Goal: Task Accomplishment & Management: Manage account settings

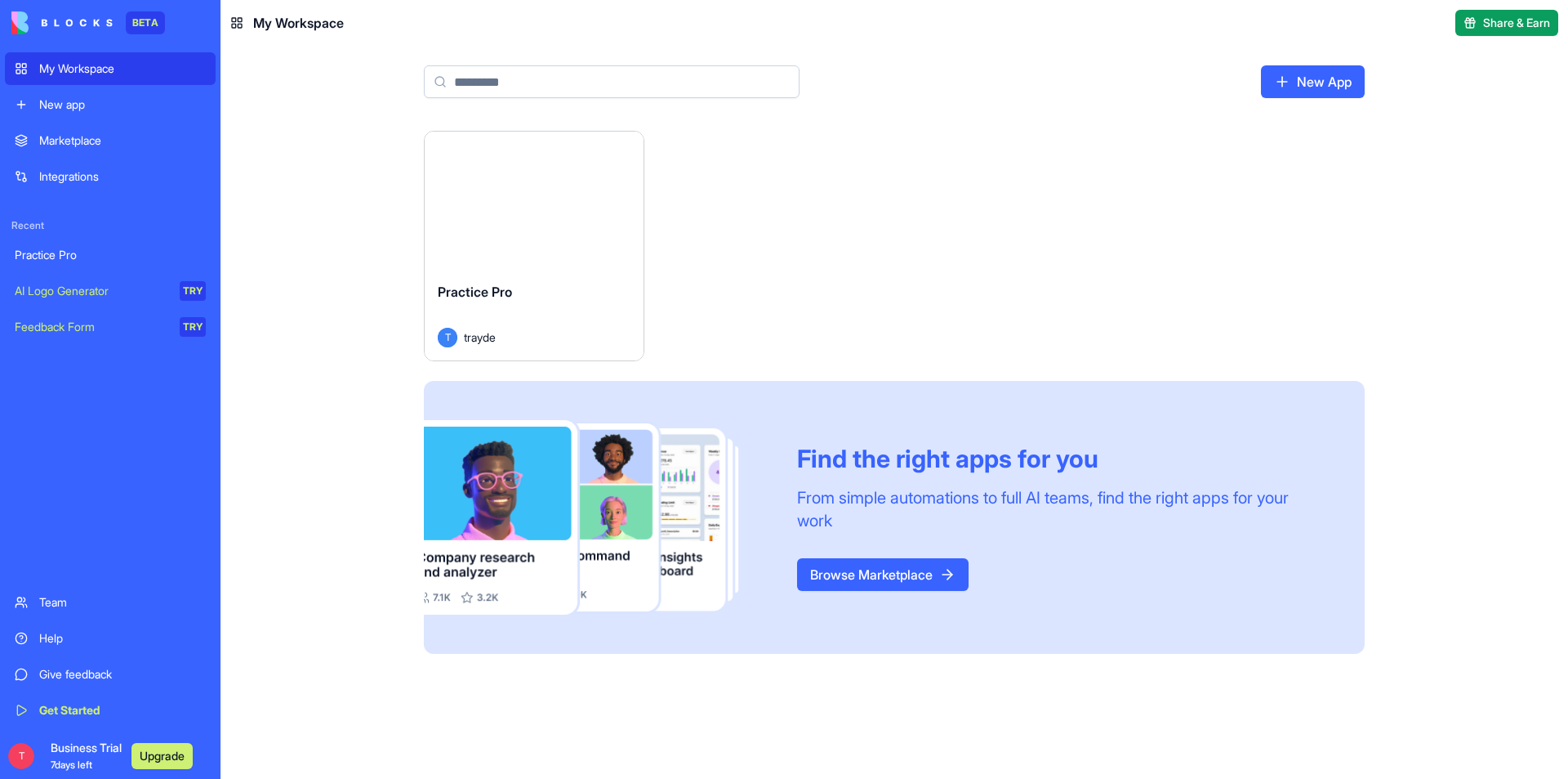
click at [538, 201] on button "Launch" at bounding box center [534, 201] width 122 height 33
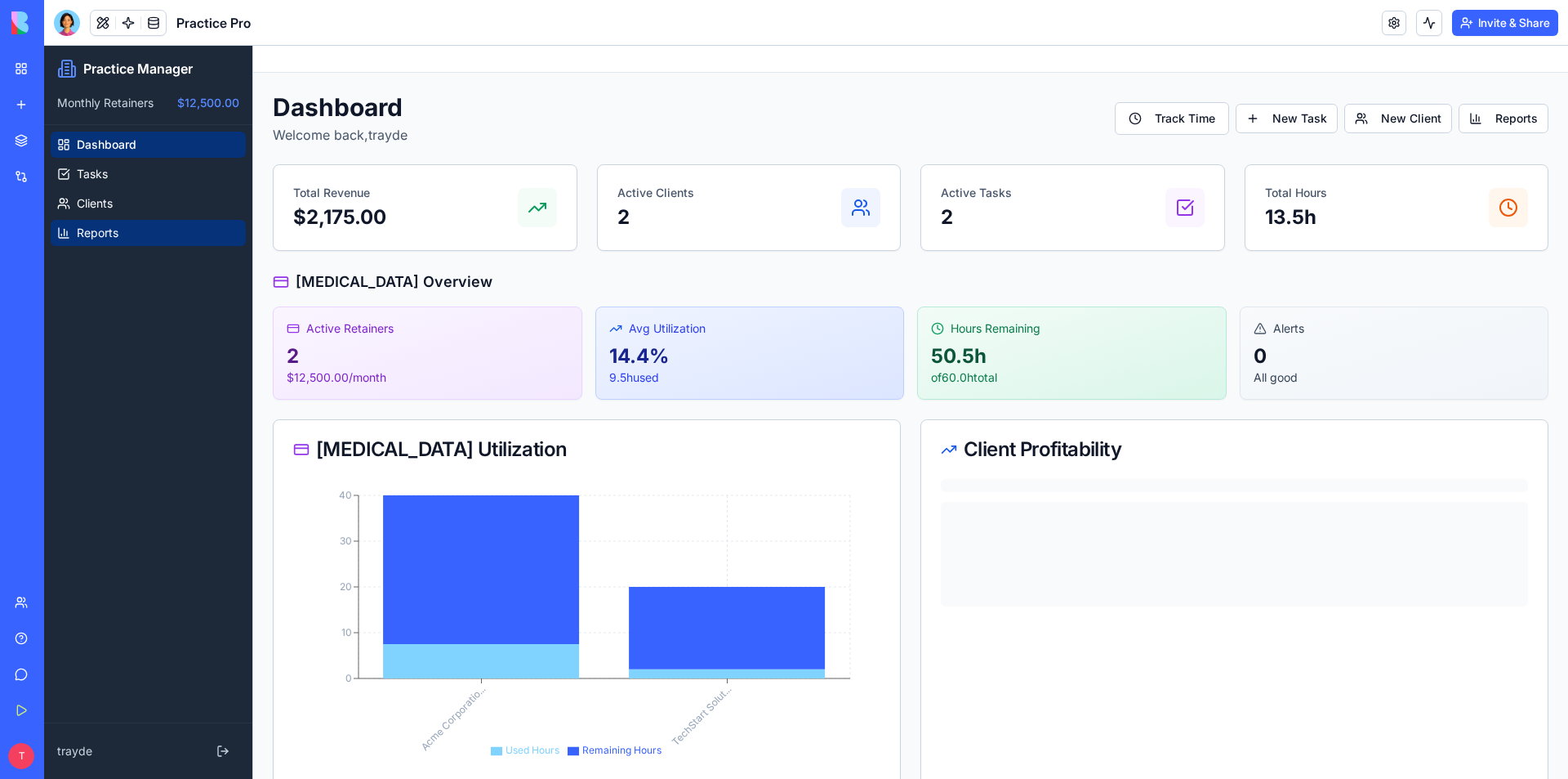
click at [105, 232] on span "Reports" at bounding box center [97, 233] width 42 height 16
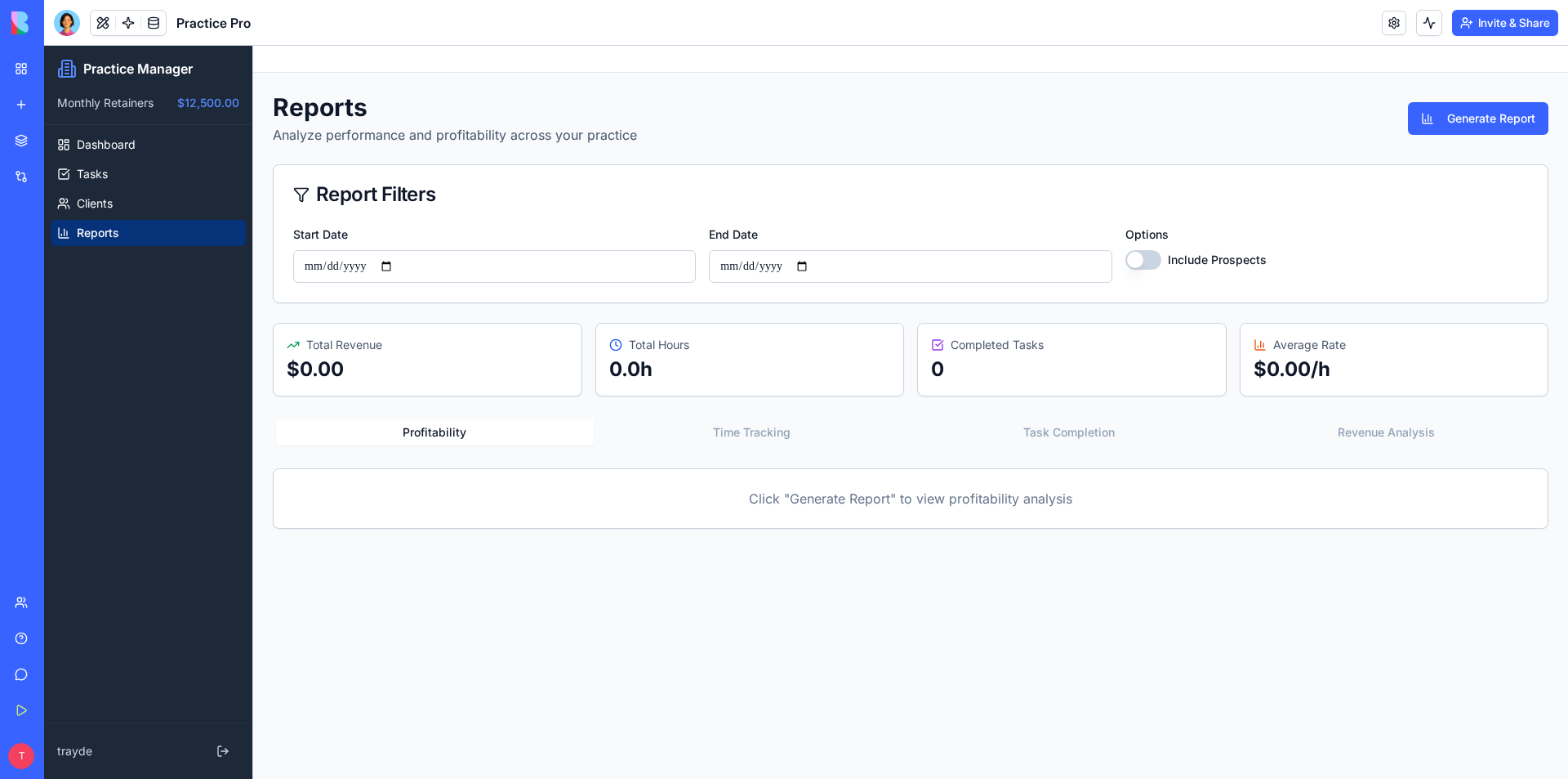
click at [478, 431] on button "Profitability" at bounding box center [435, 432] width 318 height 26
click at [836, 508] on p "Click "Generate Report" to view profitability analysis" at bounding box center [911, 499] width 1235 height 20
click at [464, 432] on button "Profitability" at bounding box center [435, 432] width 318 height 26
click at [1508, 115] on button "Generate Report" at bounding box center [1478, 118] width 140 height 33
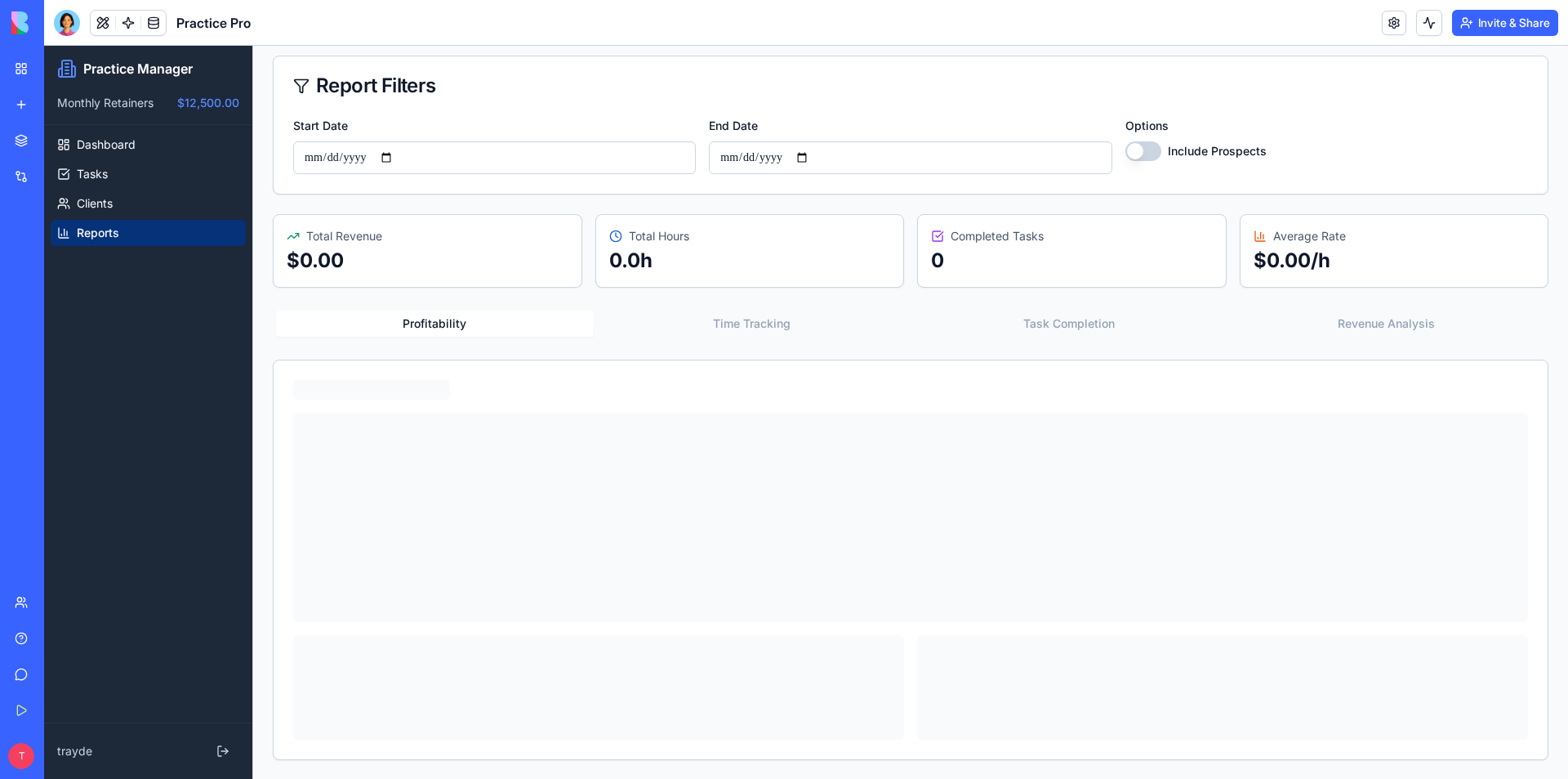
scroll to position [109, 0]
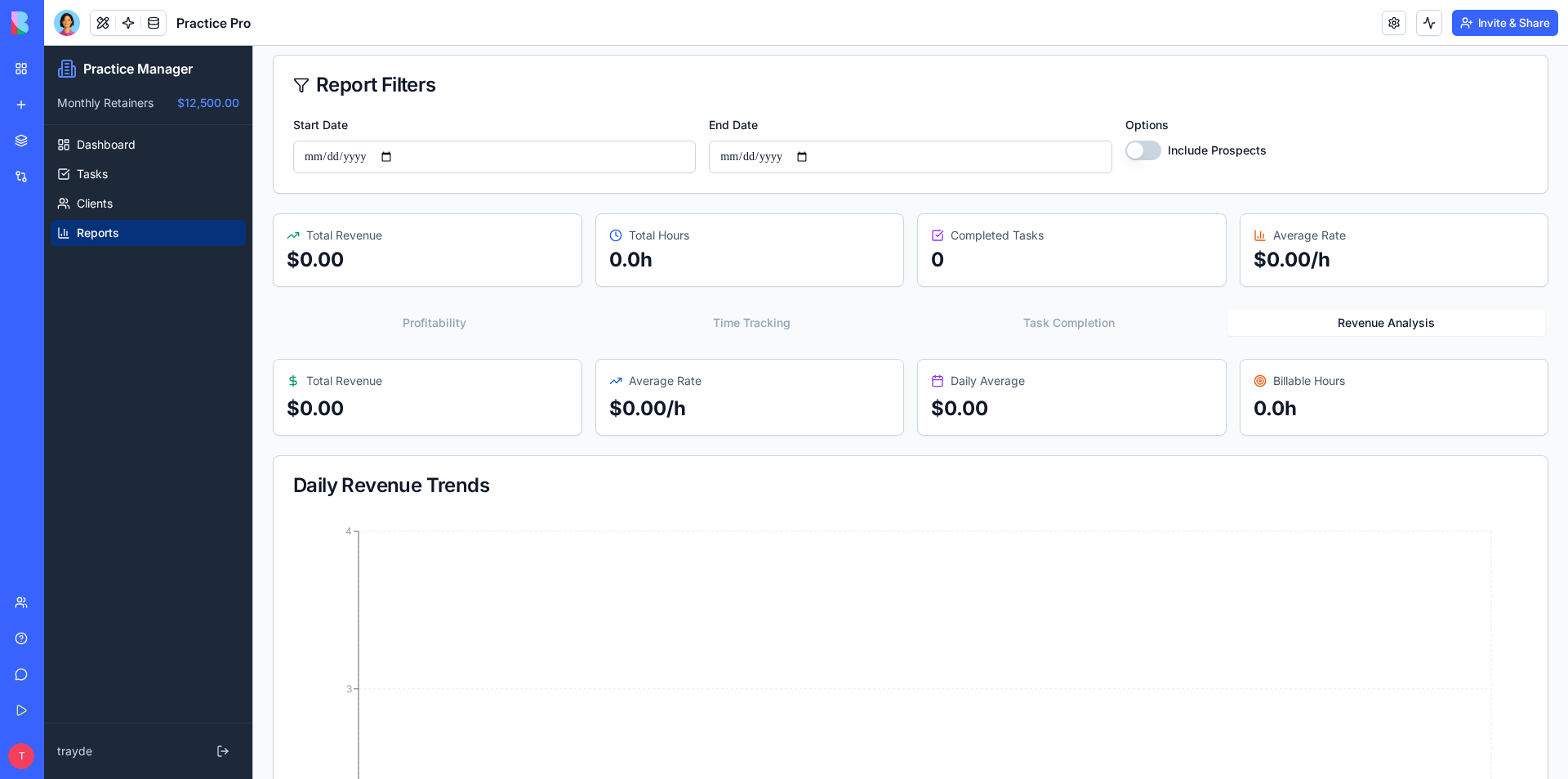
click at [1366, 329] on button "Revenue Analysis" at bounding box center [1387, 323] width 318 height 26
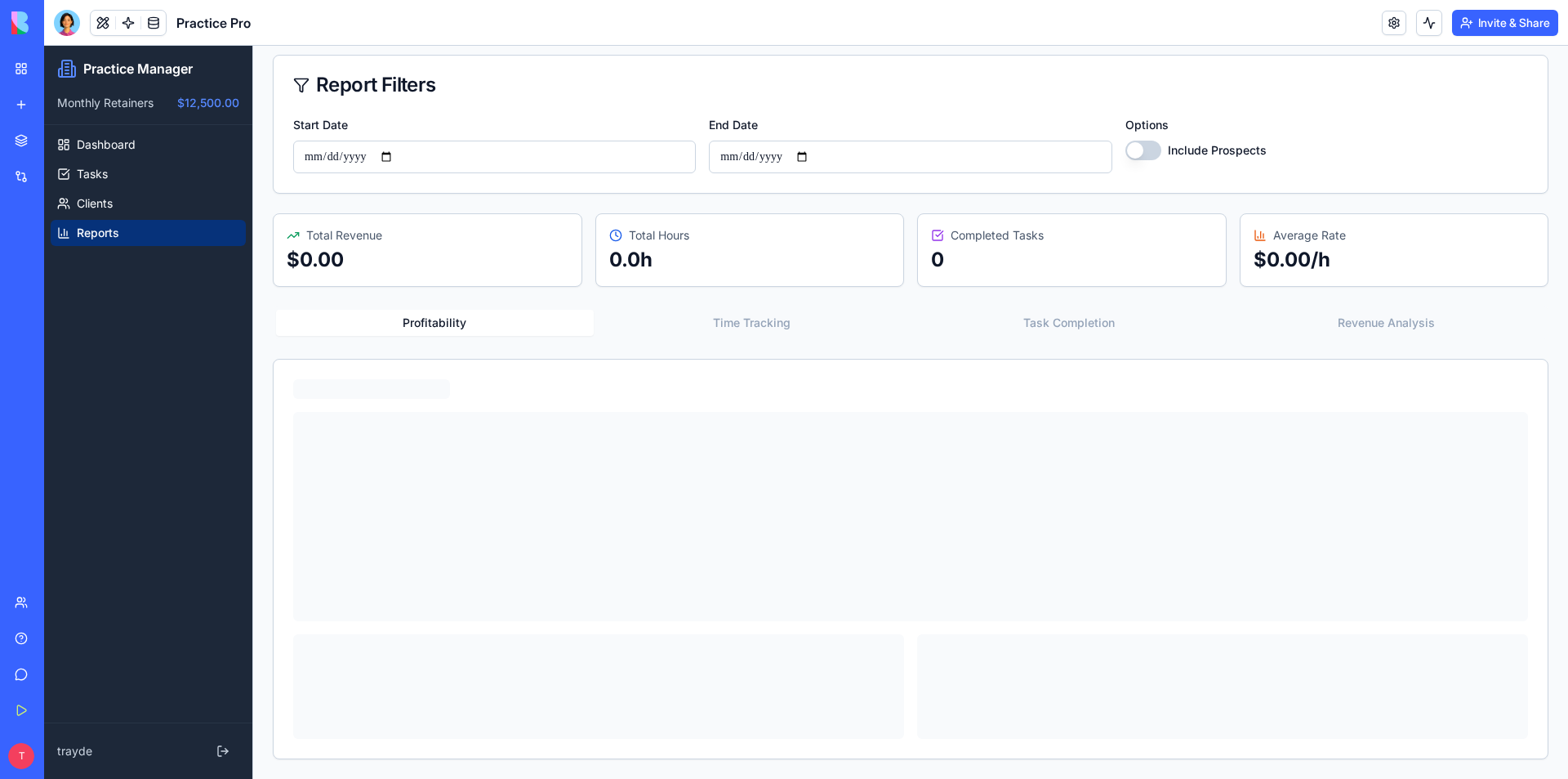
click at [433, 321] on button "Profitability" at bounding box center [435, 323] width 318 height 26
click at [1073, 312] on button "Task Completion" at bounding box center [1069, 323] width 318 height 26
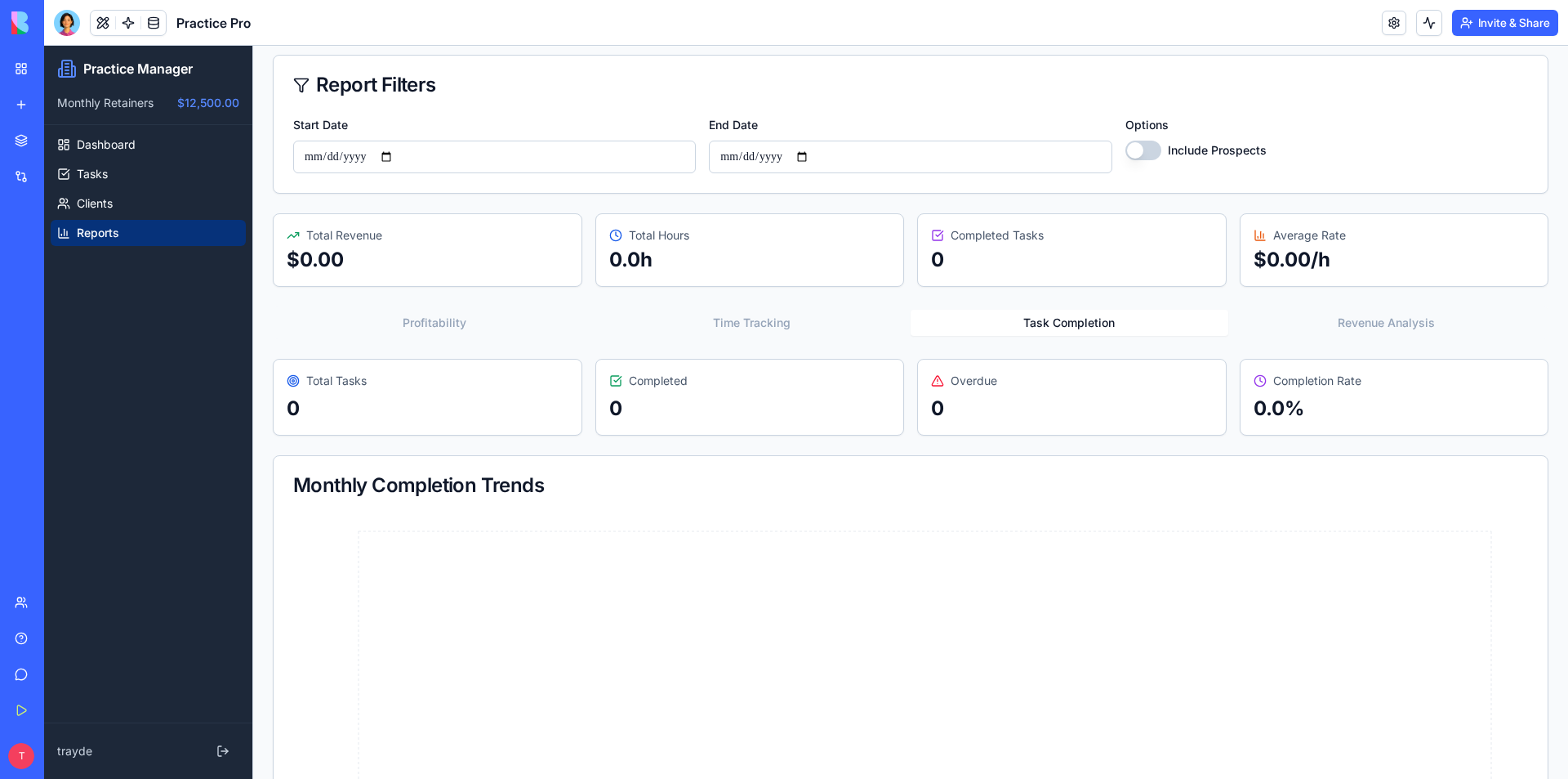
click at [773, 315] on button "Time Tracking" at bounding box center [752, 323] width 318 height 26
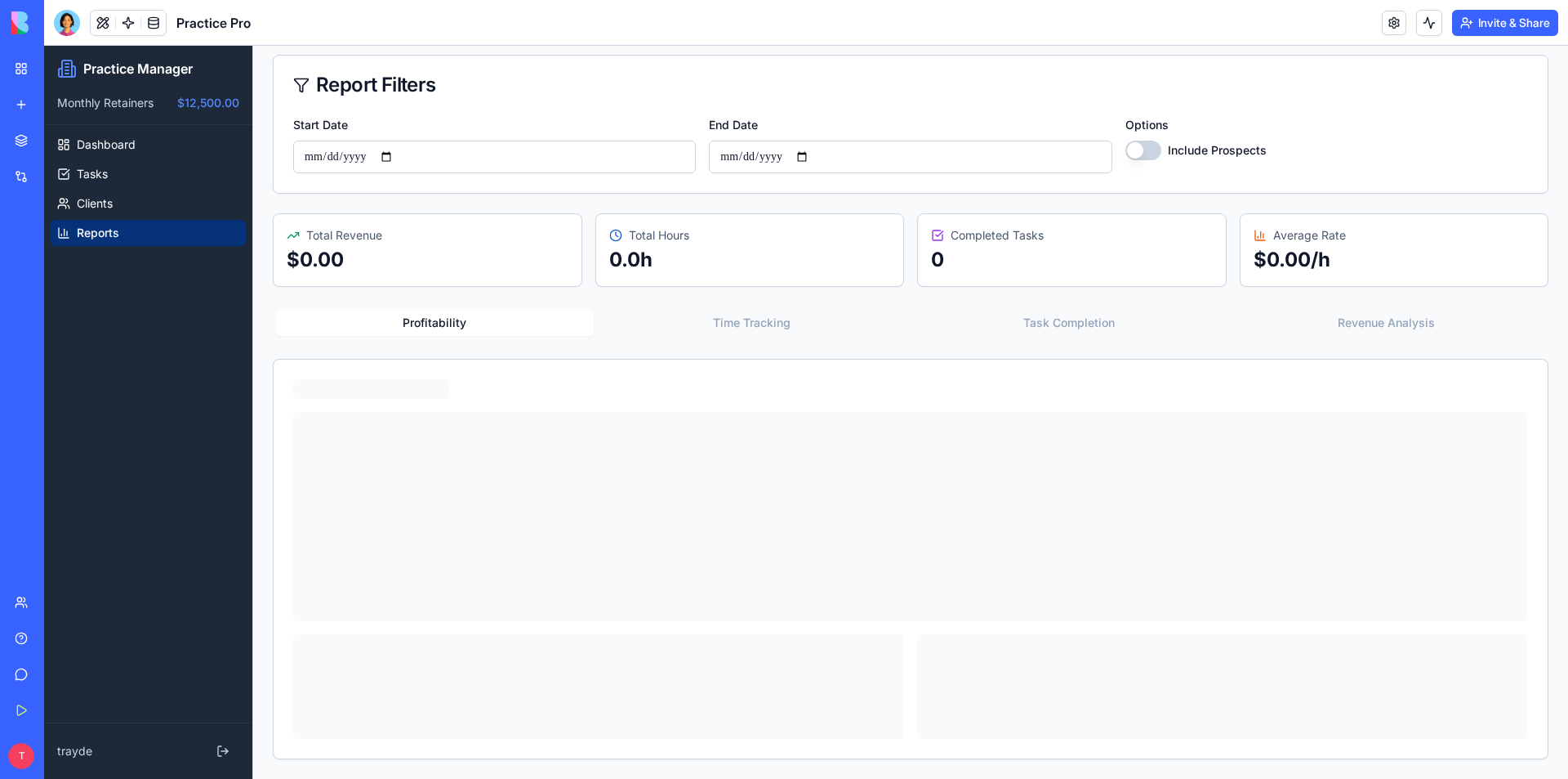
click at [449, 311] on button "Profitability" at bounding box center [435, 323] width 318 height 26
click at [116, 175] on link "Tasks" at bounding box center [149, 174] width 195 height 26
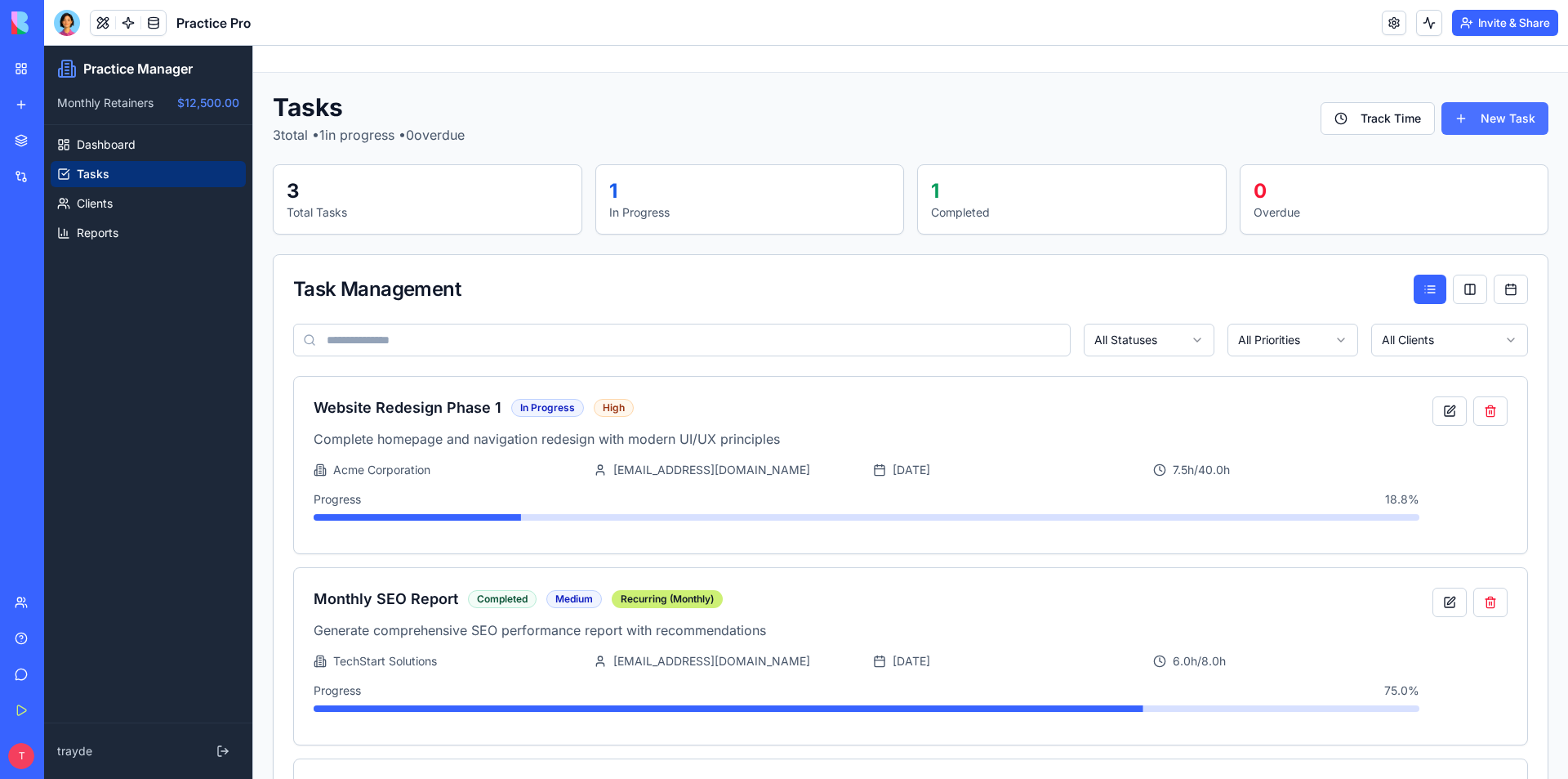
click at [1462, 116] on button "New Task" at bounding box center [1495, 118] width 107 height 33
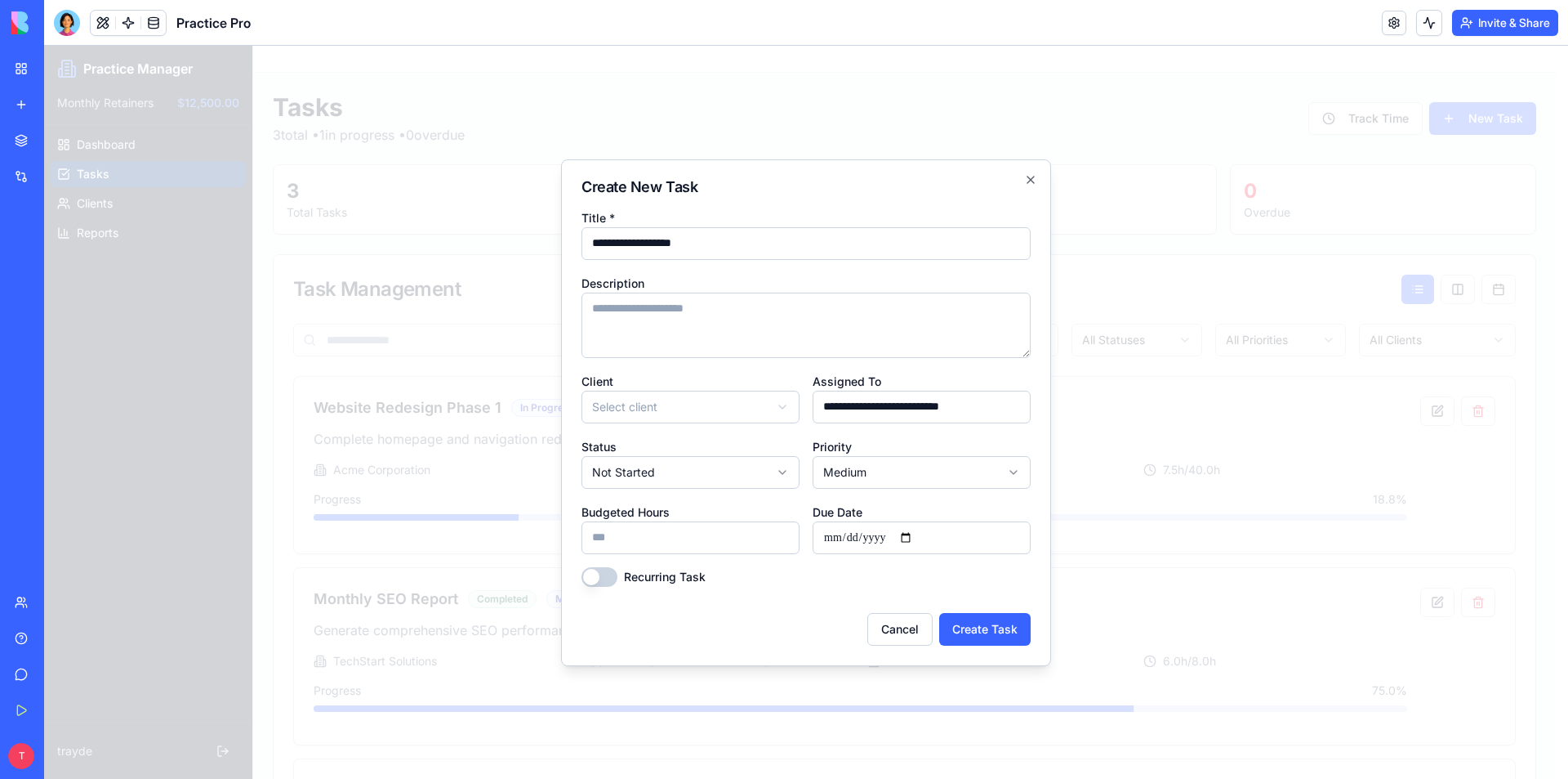
type input "**********"
click at [744, 396] on body "**********" at bounding box center [800, 511] width 1512 height 931
click at [765, 468] on body "**********" at bounding box center [800, 511] width 1512 height 931
click at [724, 544] on input "Budgeted Hours" at bounding box center [691, 537] width 218 height 33
type input "***"
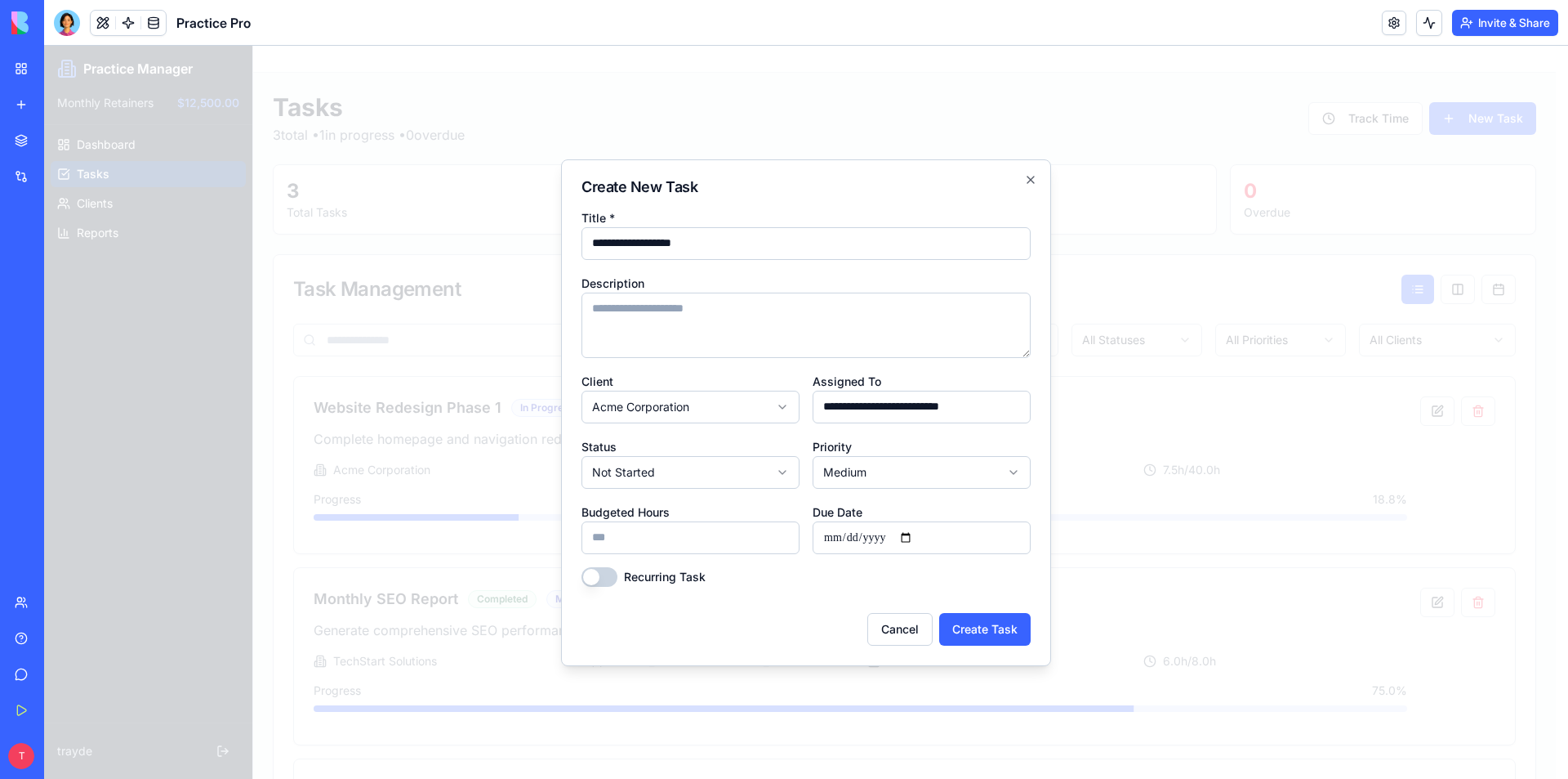
drag, startPoint x: 733, startPoint y: 605, endPoint x: 625, endPoint y: 608, distance: 108.0
click at [733, 606] on div "Cancel Create Task" at bounding box center [806, 623] width 449 height 46
click at [601, 574] on button "Recurring Task" at bounding box center [600, 577] width 36 height 20
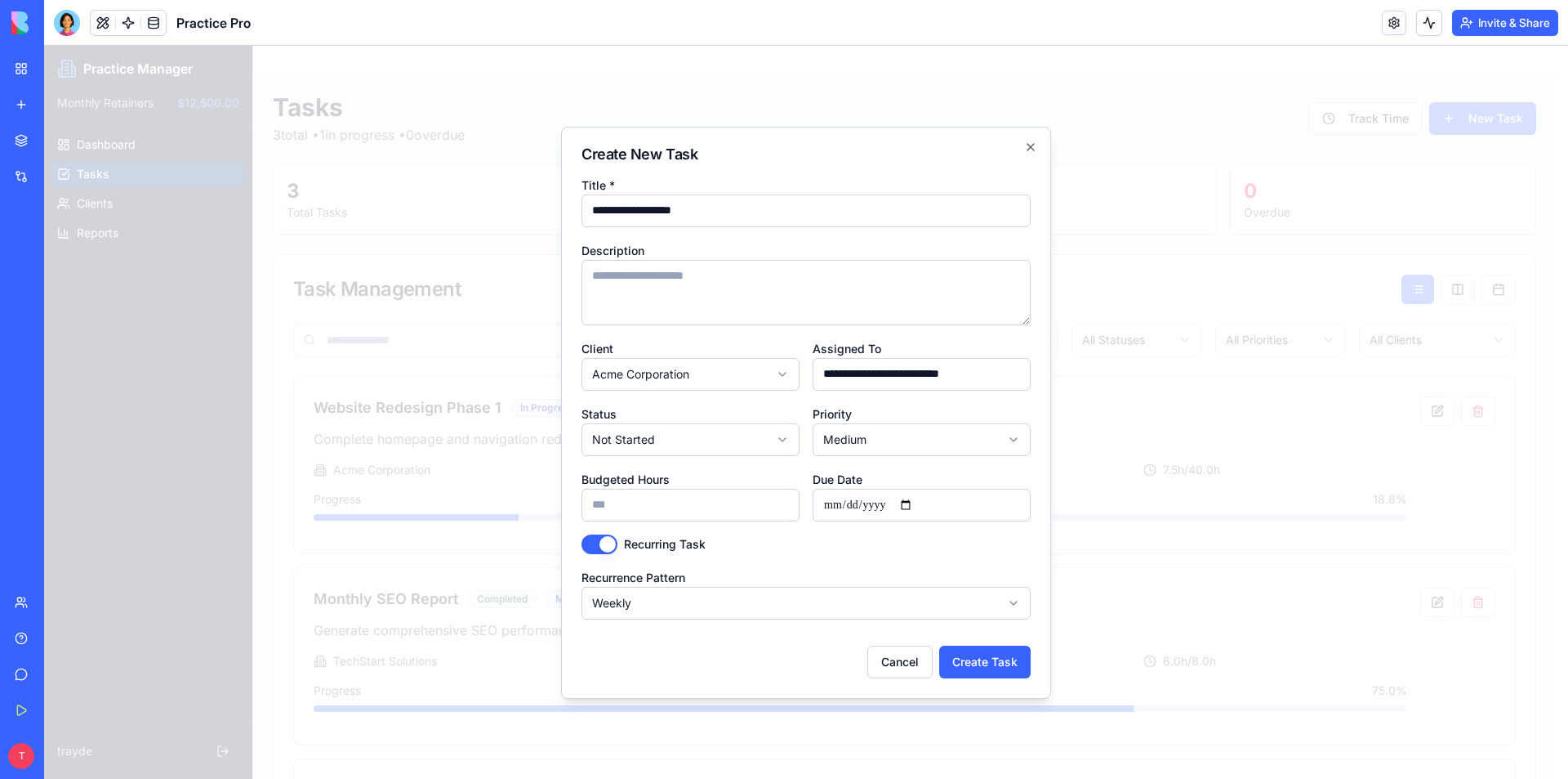
click at [924, 510] on input "Due Date" at bounding box center [922, 505] width 218 height 33
type input "**********"
click at [1007, 605] on body "**********" at bounding box center [800, 511] width 1512 height 931
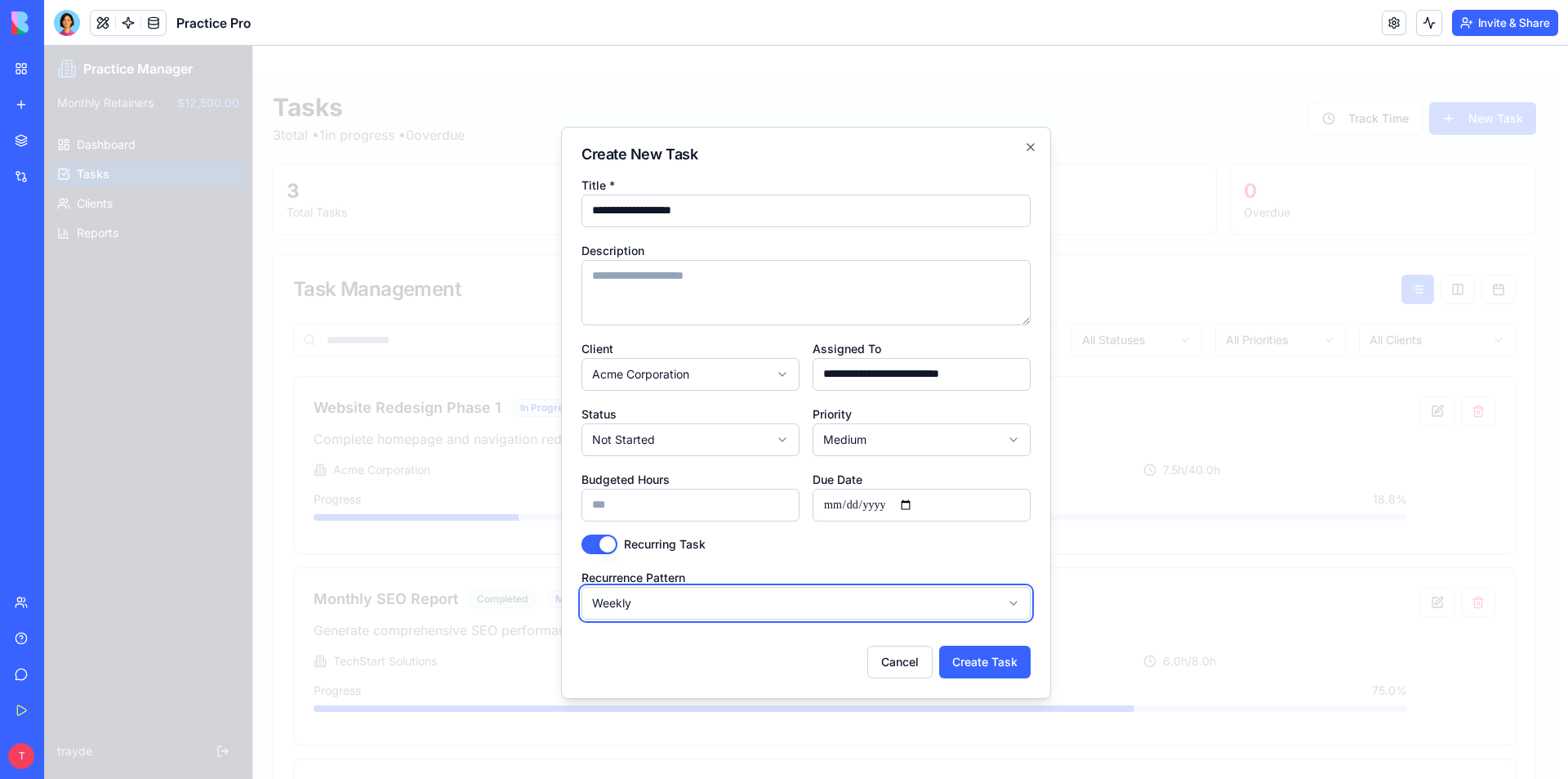
click at [986, 565] on body "**********" at bounding box center [800, 511] width 1512 height 931
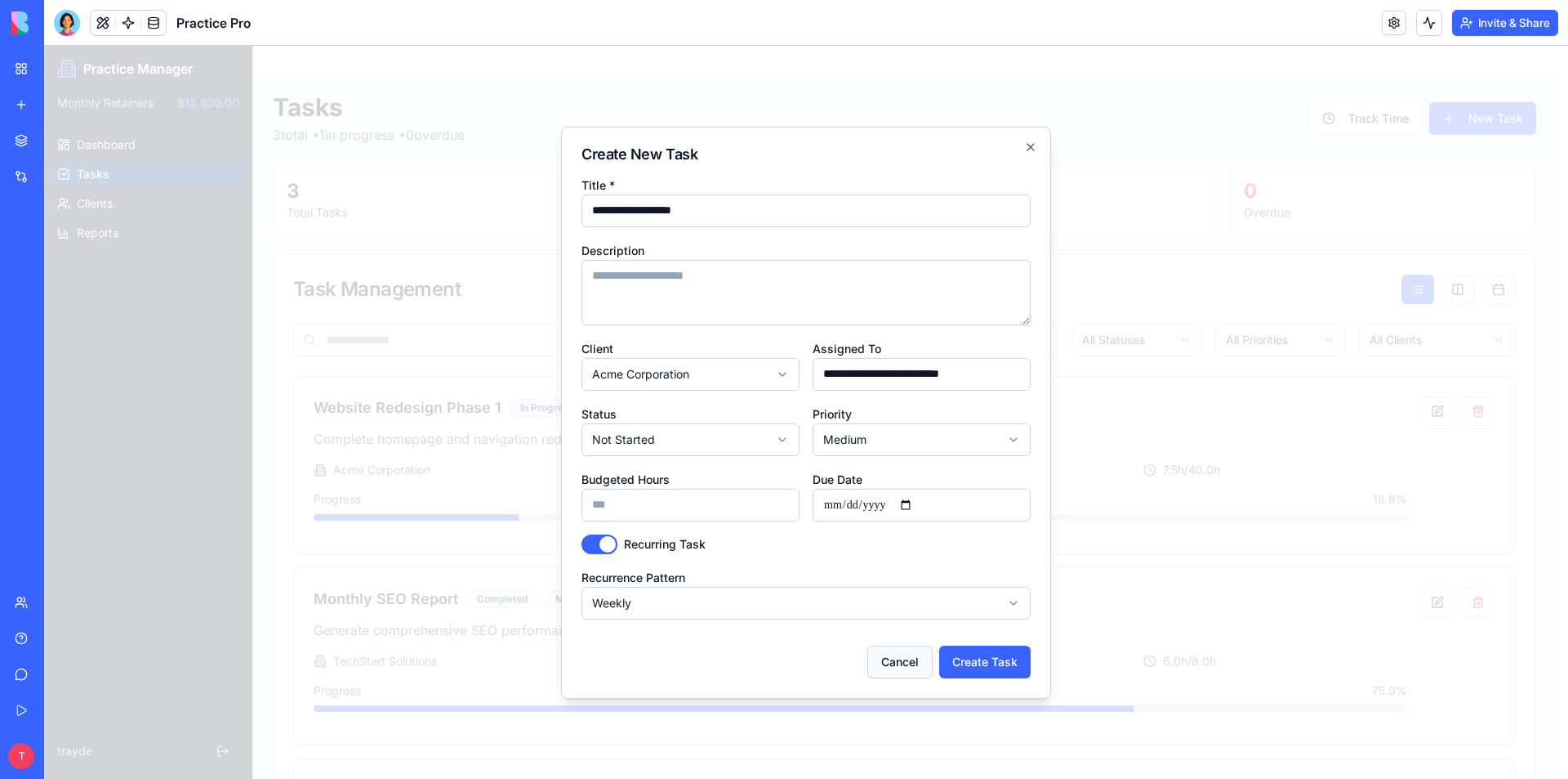
click at [904, 666] on button "Cancel" at bounding box center [900, 662] width 66 height 33
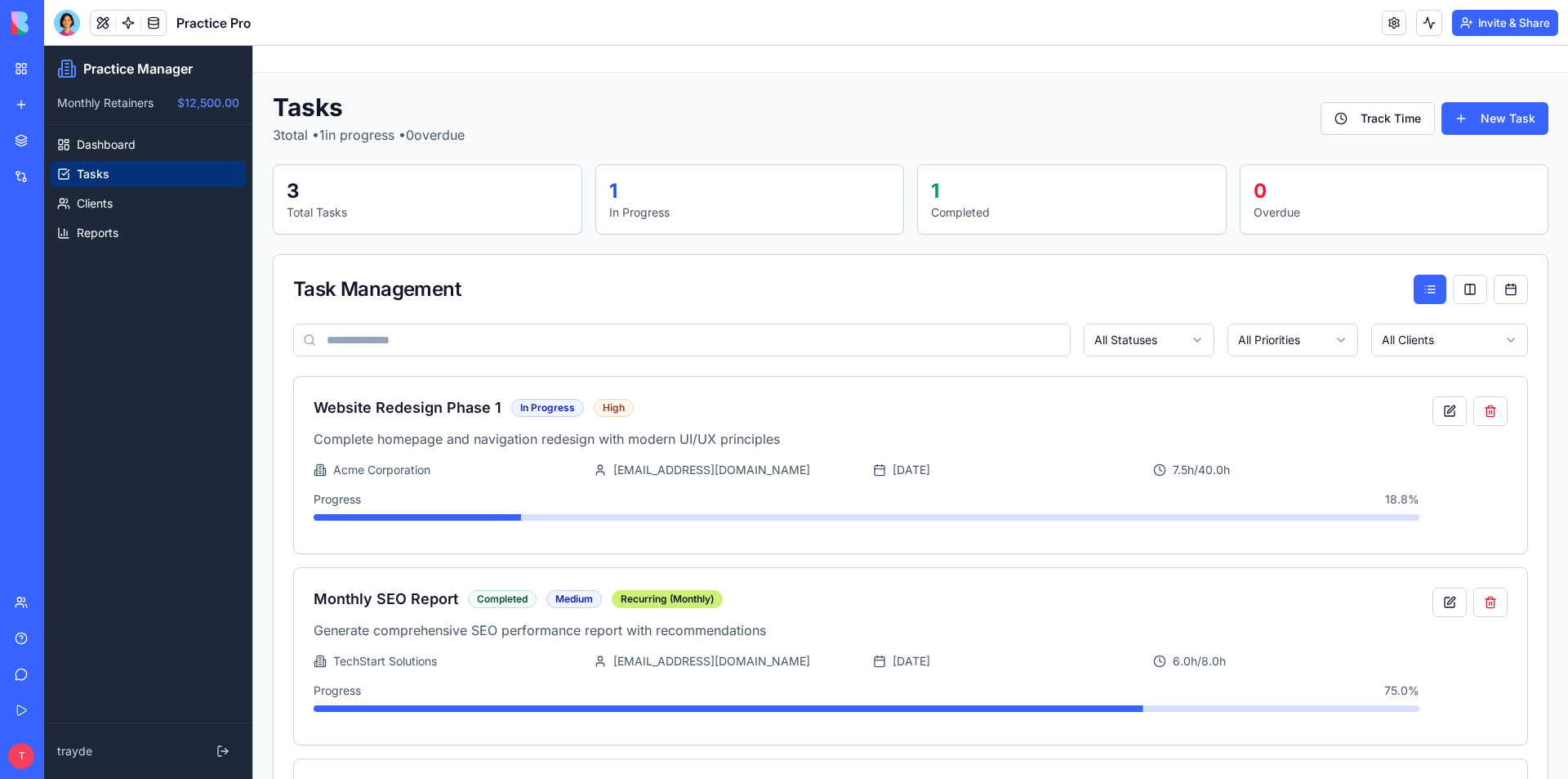
click at [214, 18] on span "Practice Pro" at bounding box center [214, 23] width 74 height 20
click at [64, 27] on div at bounding box center [67, 23] width 26 height 26
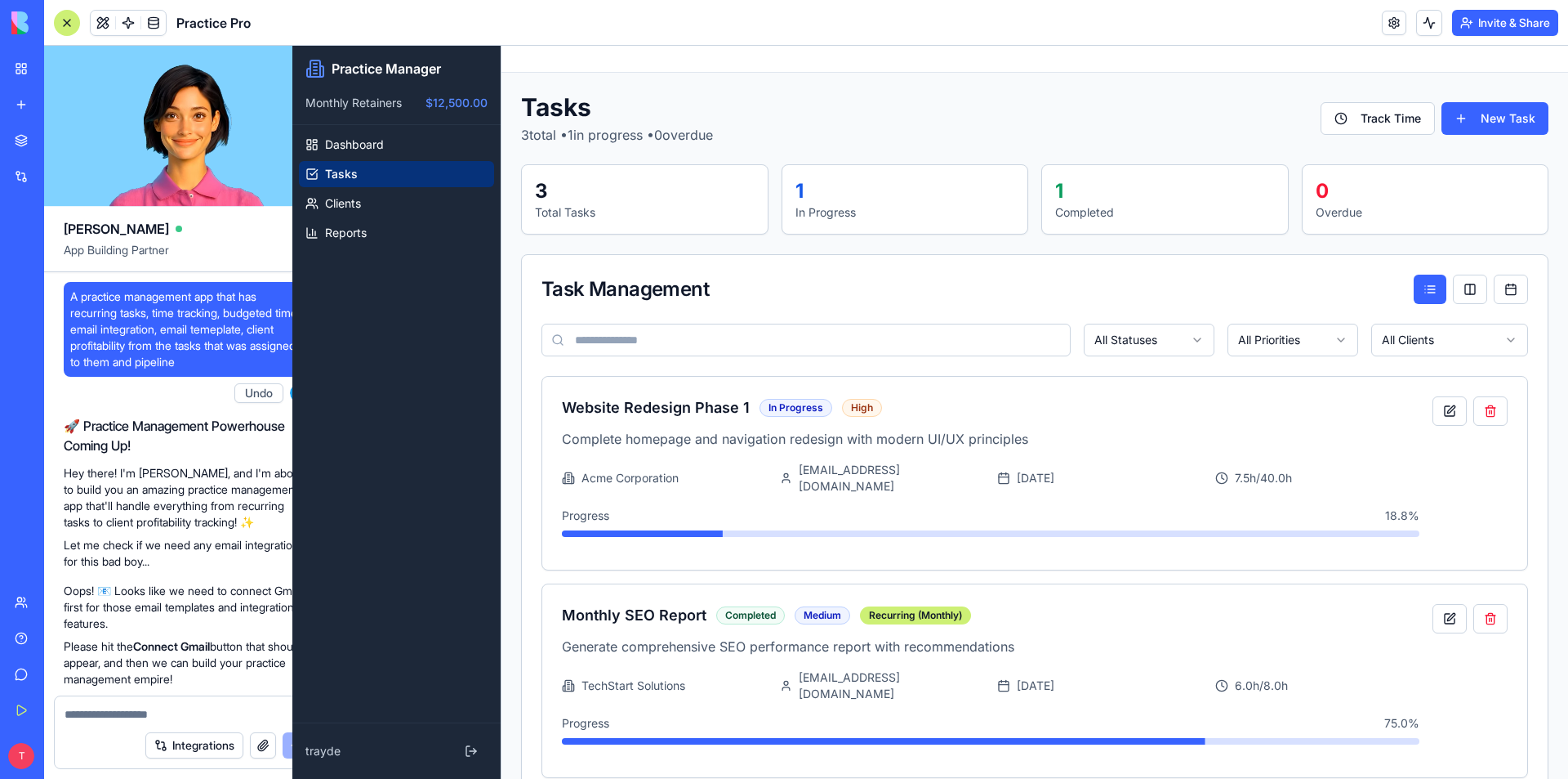
scroll to position [2244, 0]
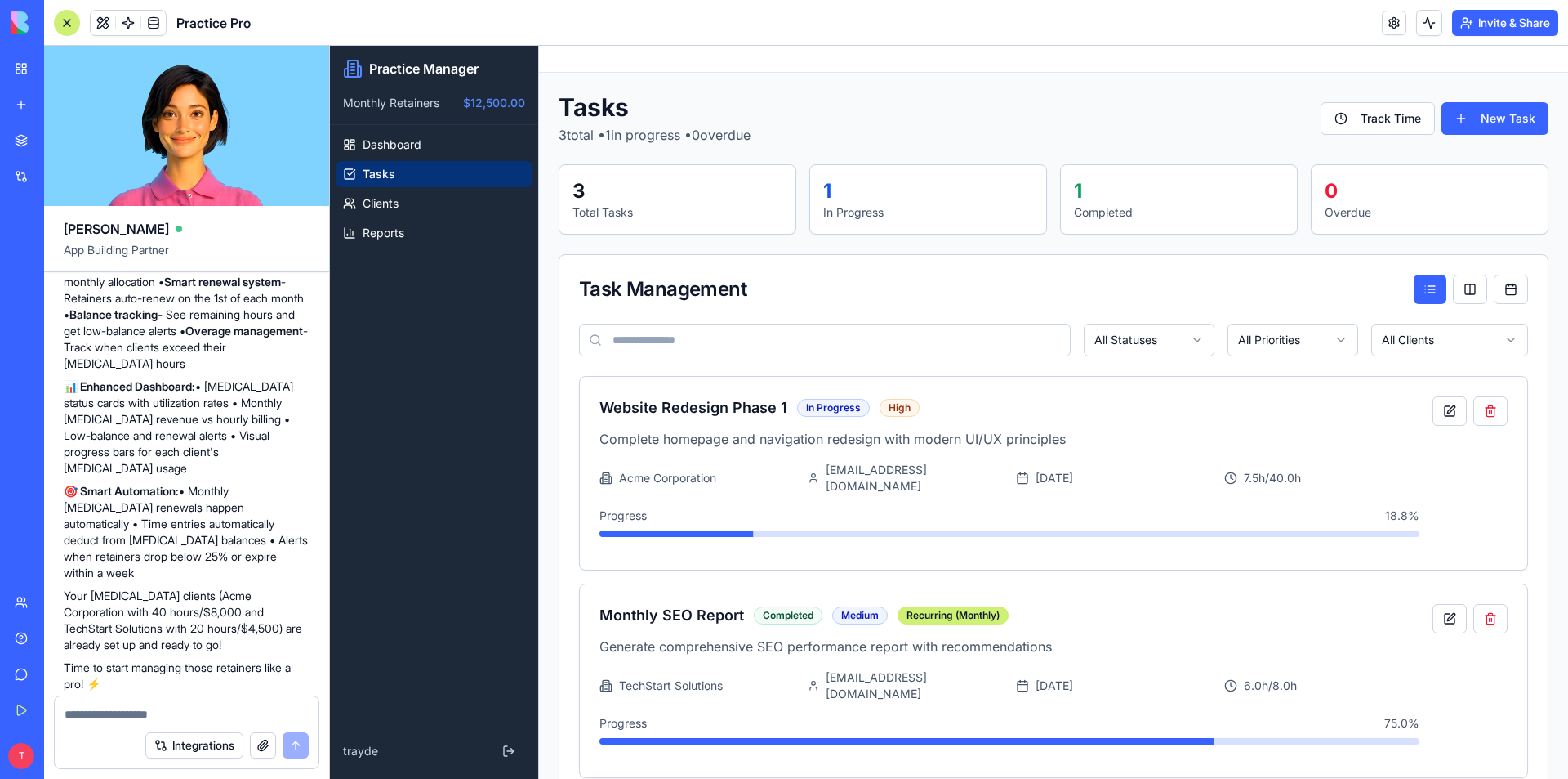
click at [134, 715] on textarea at bounding box center [186, 714] width 244 height 16
type textarea "**********"
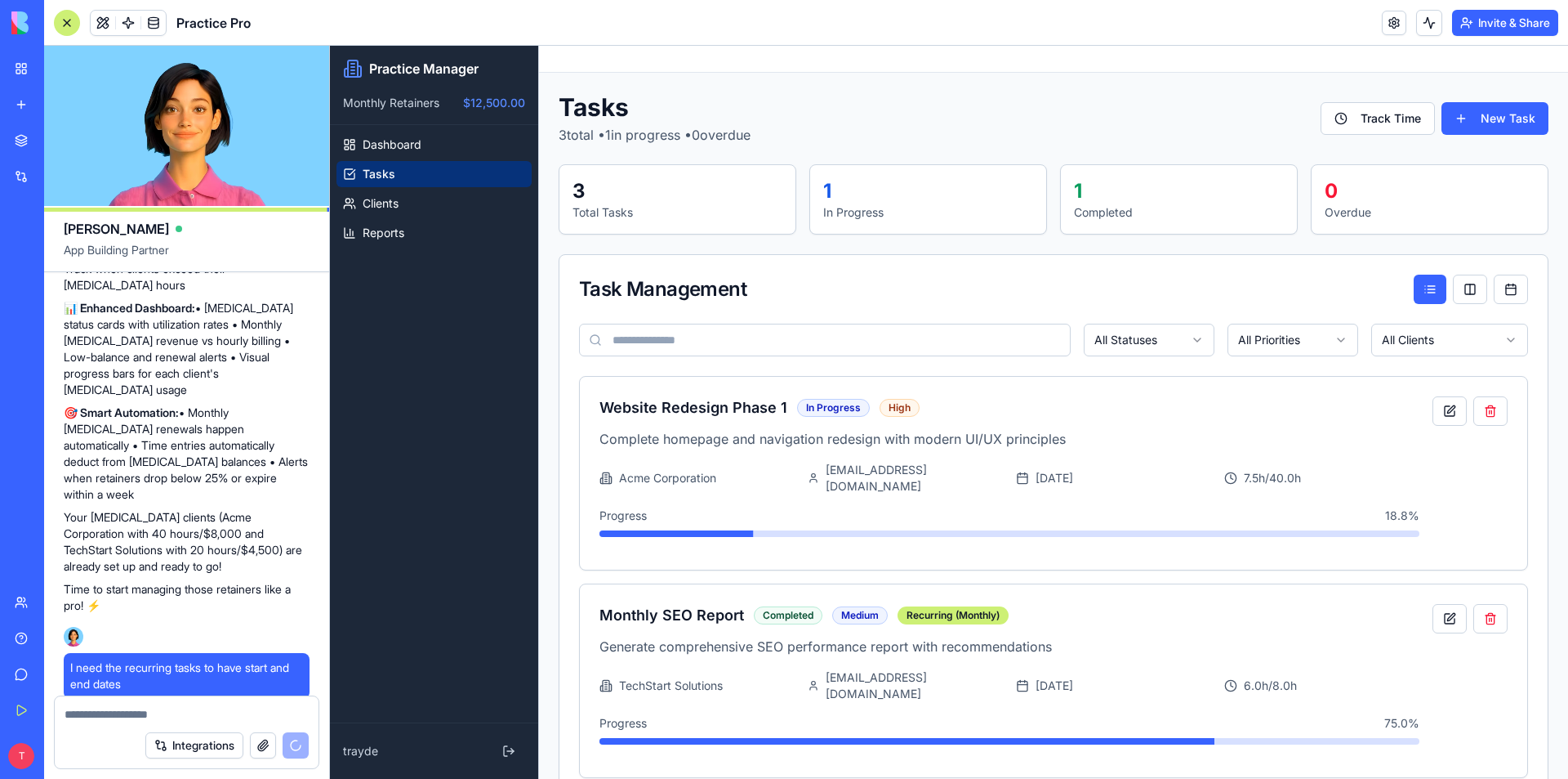
click at [168, 757] on button "Upgrade" at bounding box center [162, 756] width 62 height 26
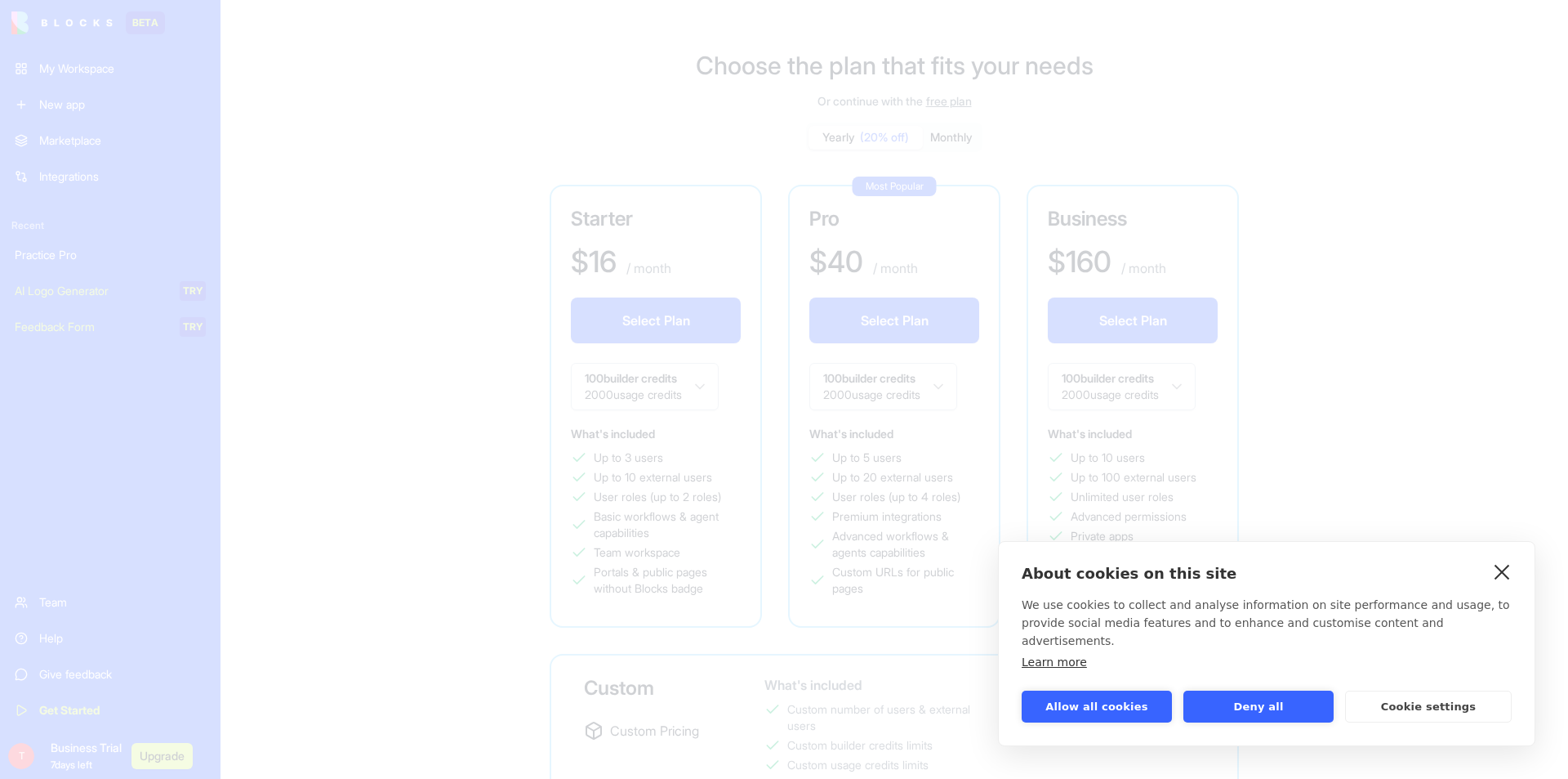
click at [1500, 584] on link "close" at bounding box center [1502, 571] width 25 height 26
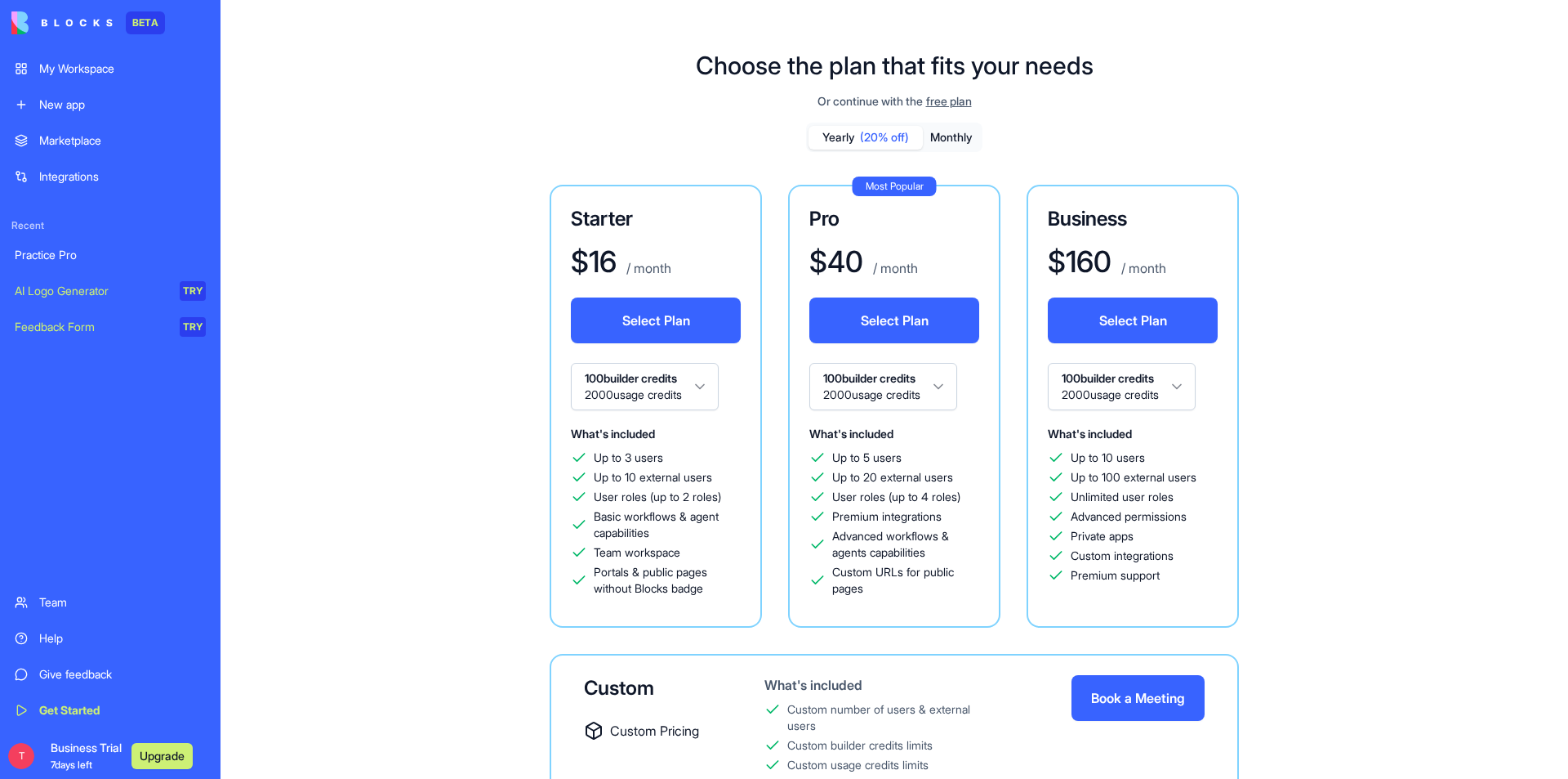
click at [73, 244] on link "Practice Pro" at bounding box center [110, 255] width 211 height 33
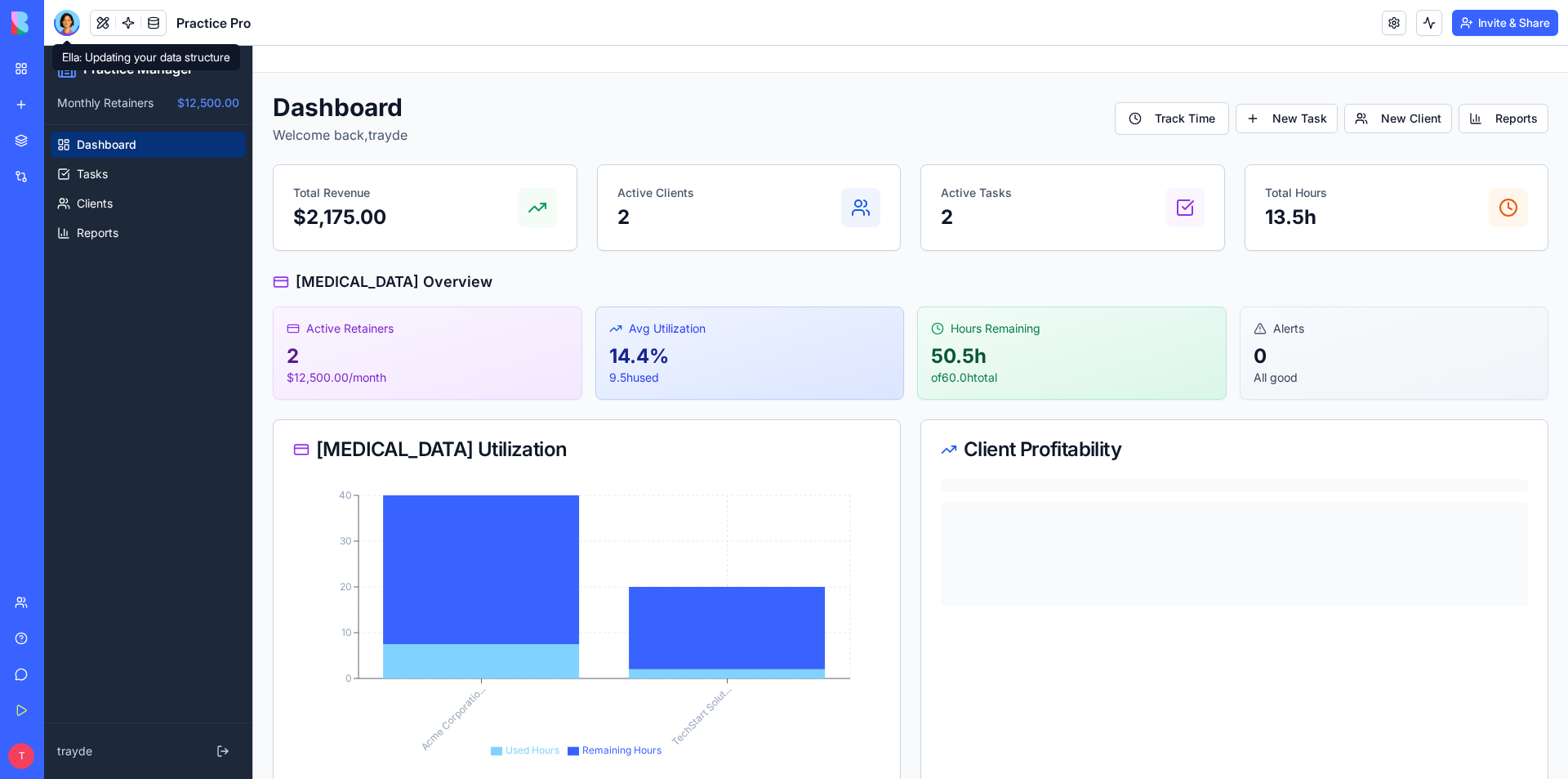
click at [71, 27] on div at bounding box center [67, 23] width 26 height 26
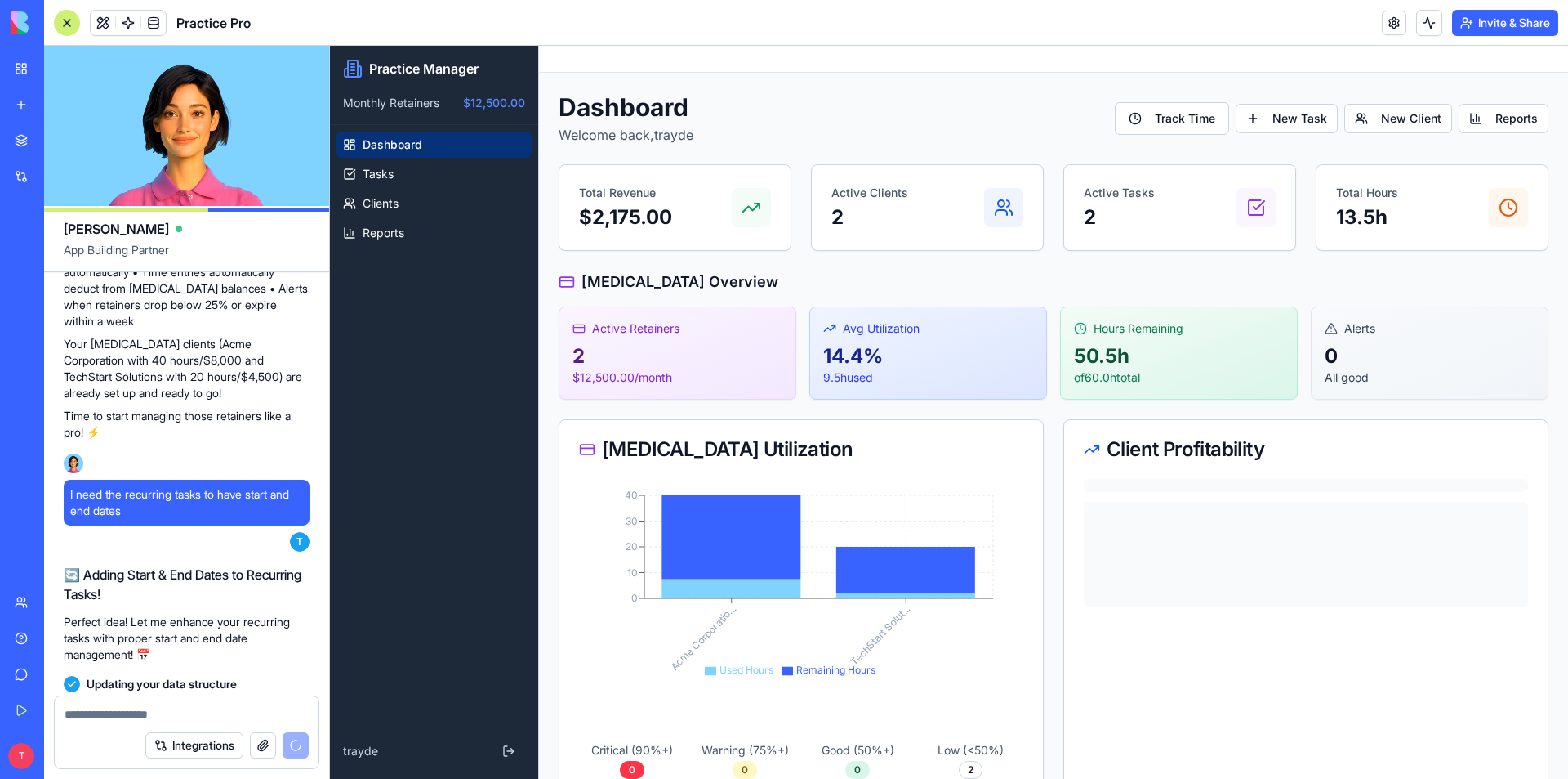
scroll to position [2587, 0]
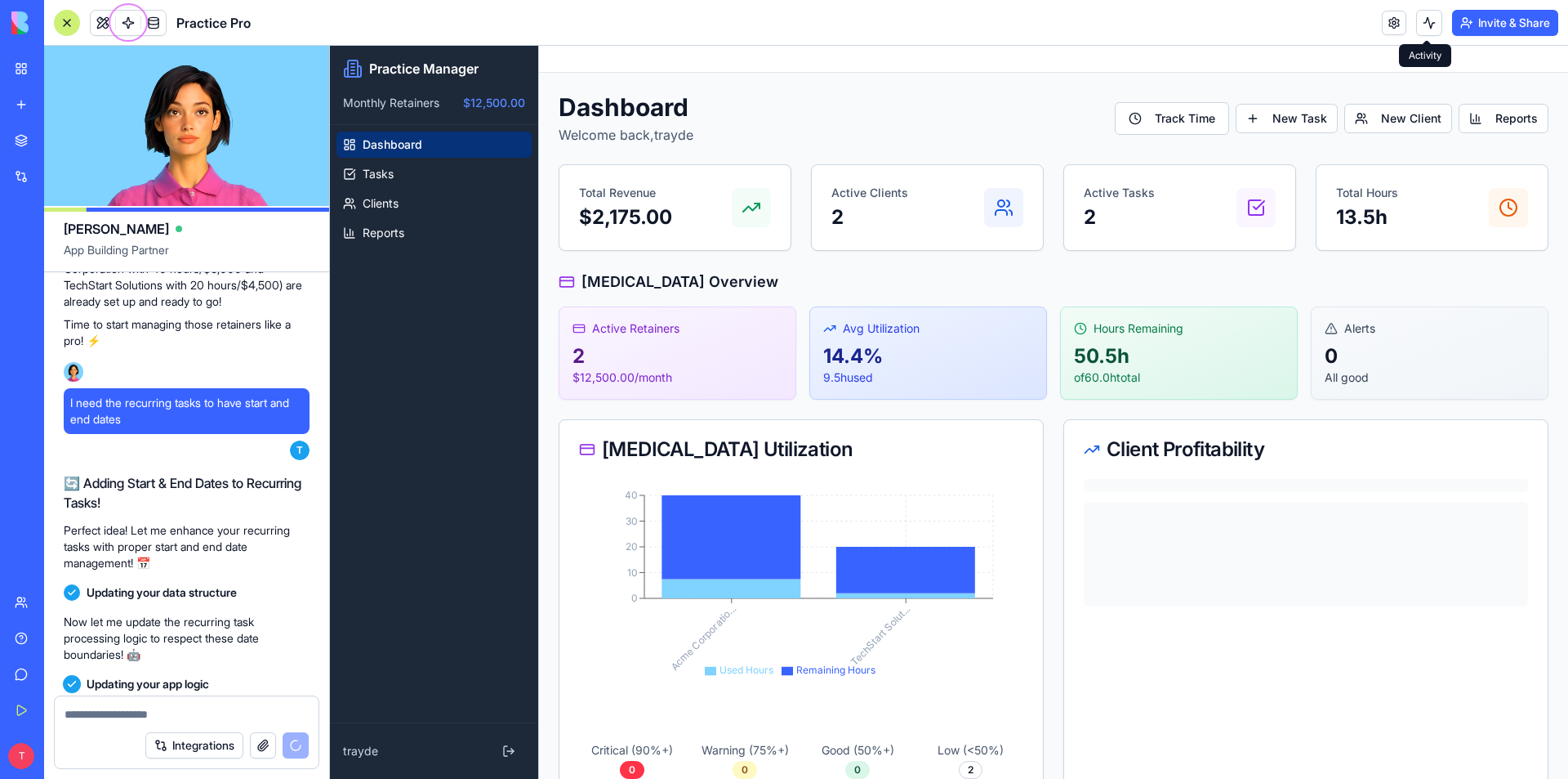
click at [1423, 20] on button at bounding box center [1429, 23] width 26 height 26
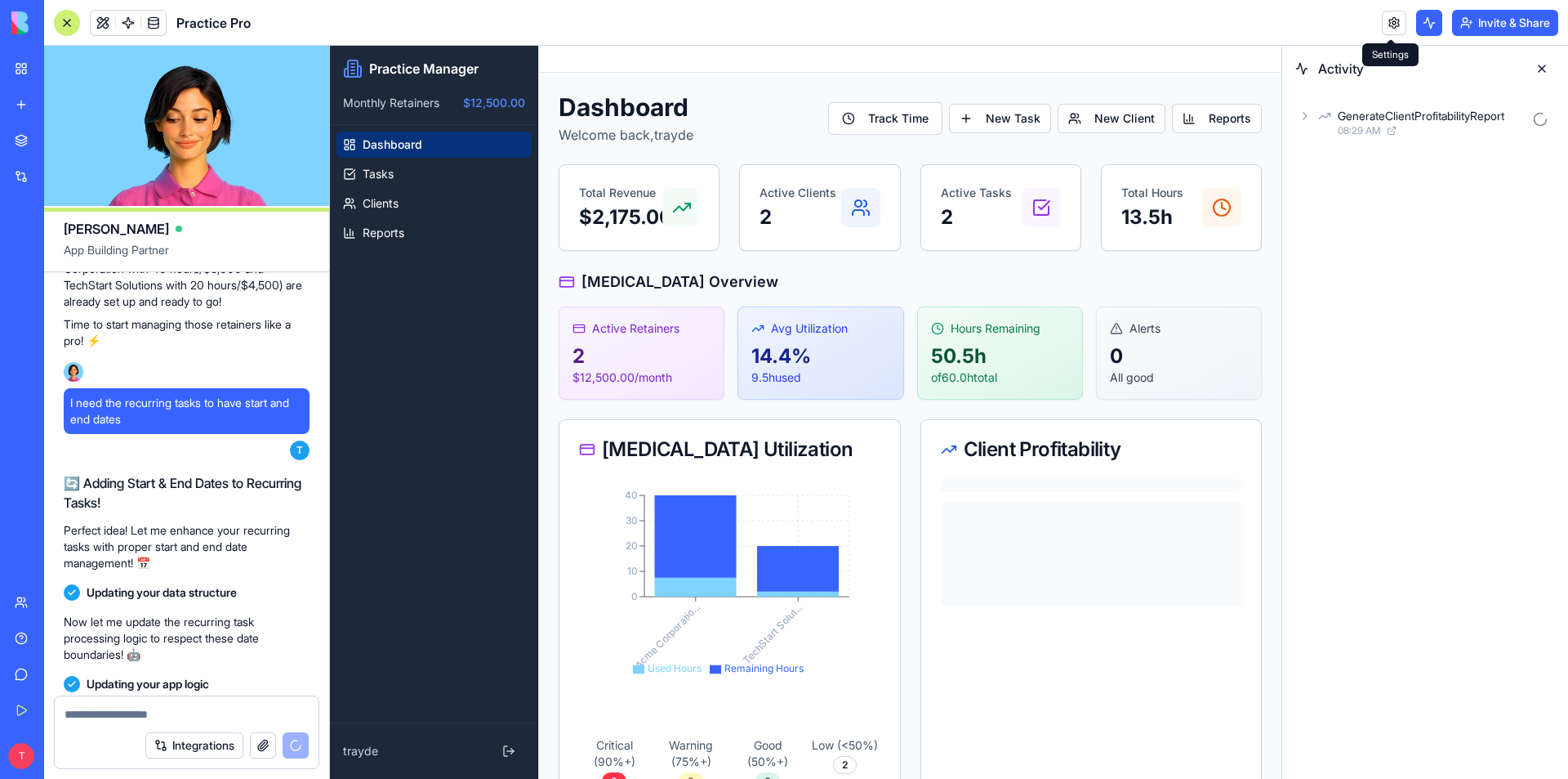
click at [1388, 25] on link at bounding box center [1395, 23] width 25 height 25
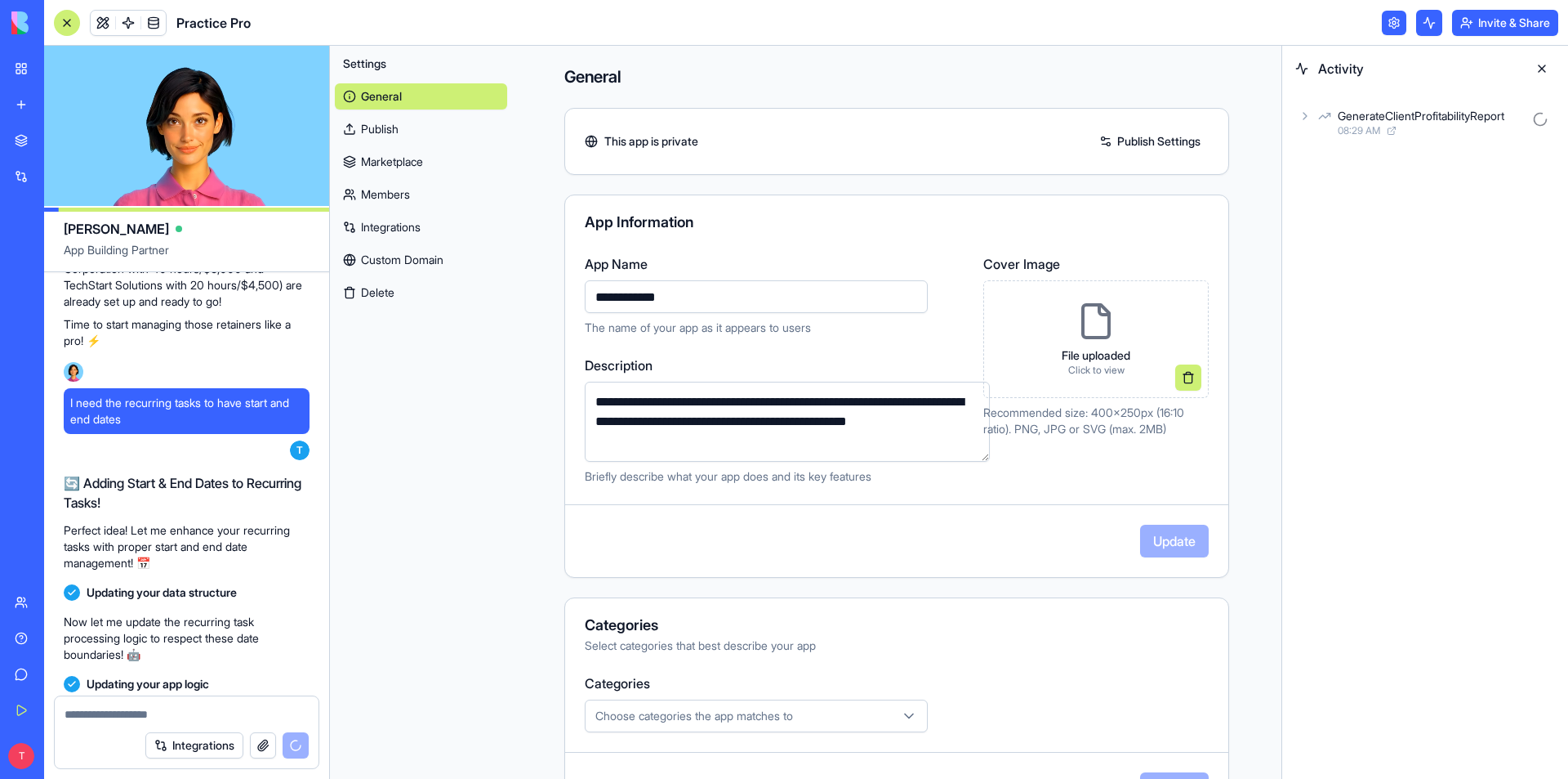
scroll to position [2633, 0]
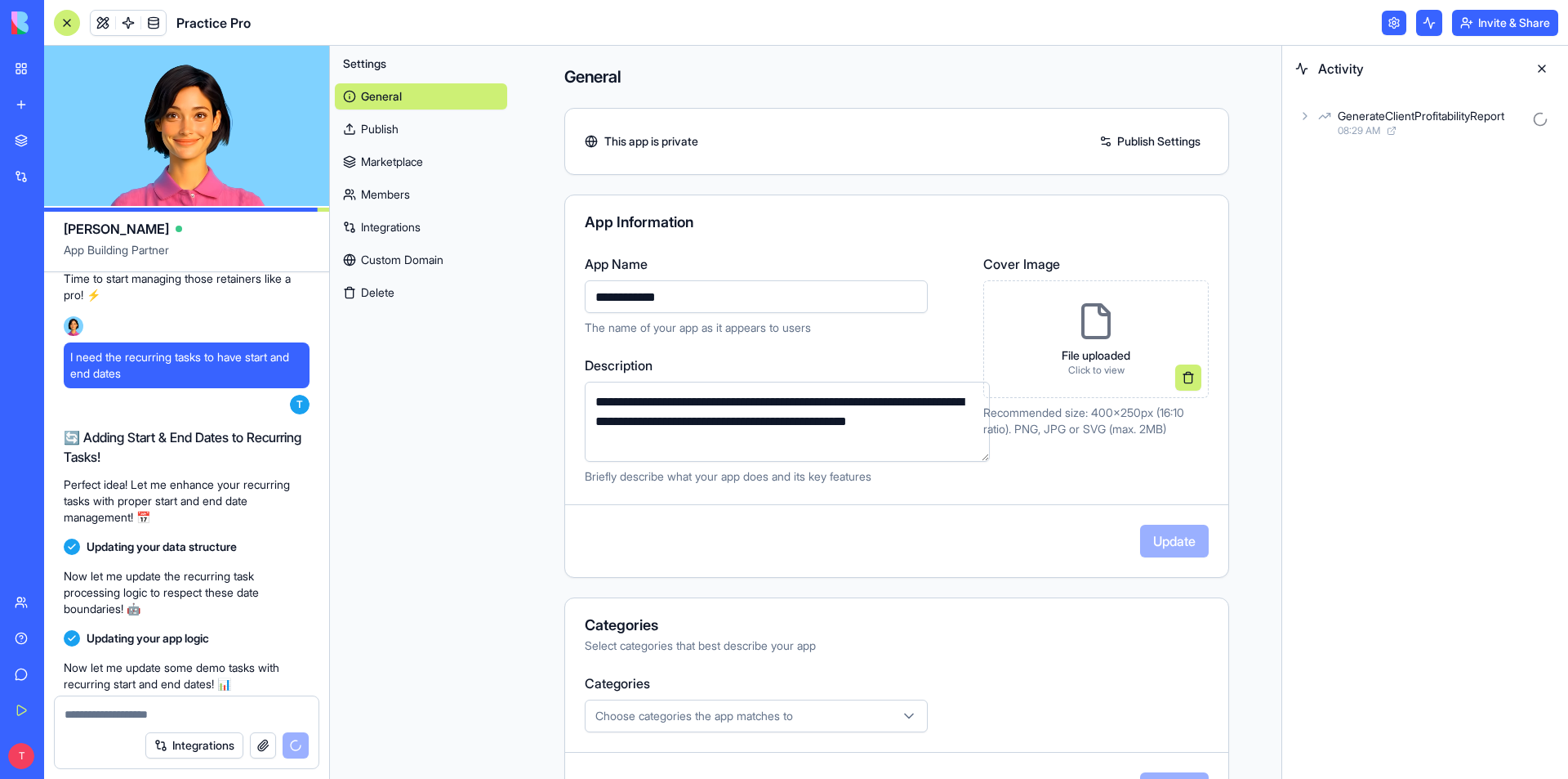
click at [373, 132] on link "Publish" at bounding box center [421, 129] width 172 height 26
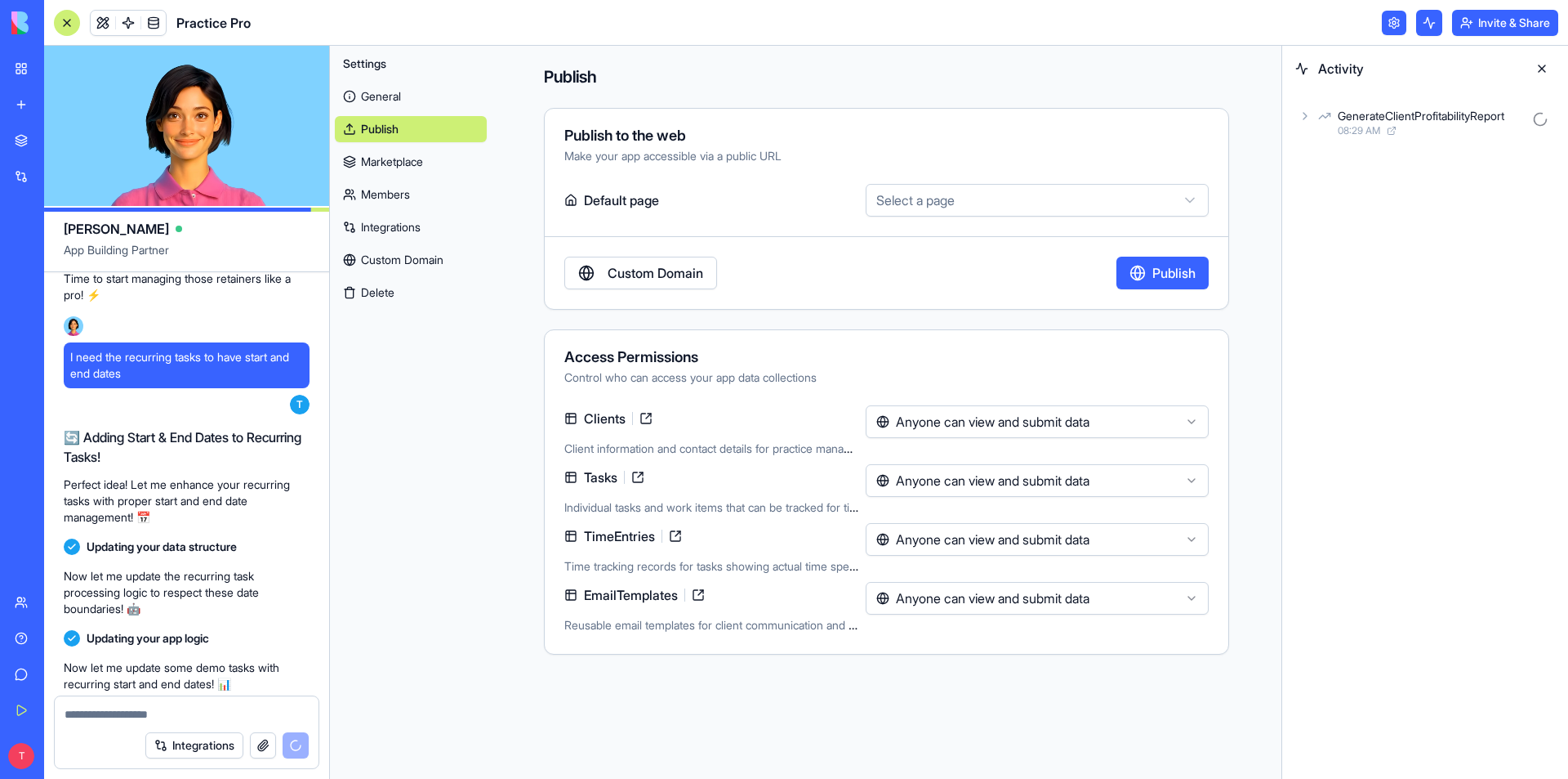
scroll to position [2679, 0]
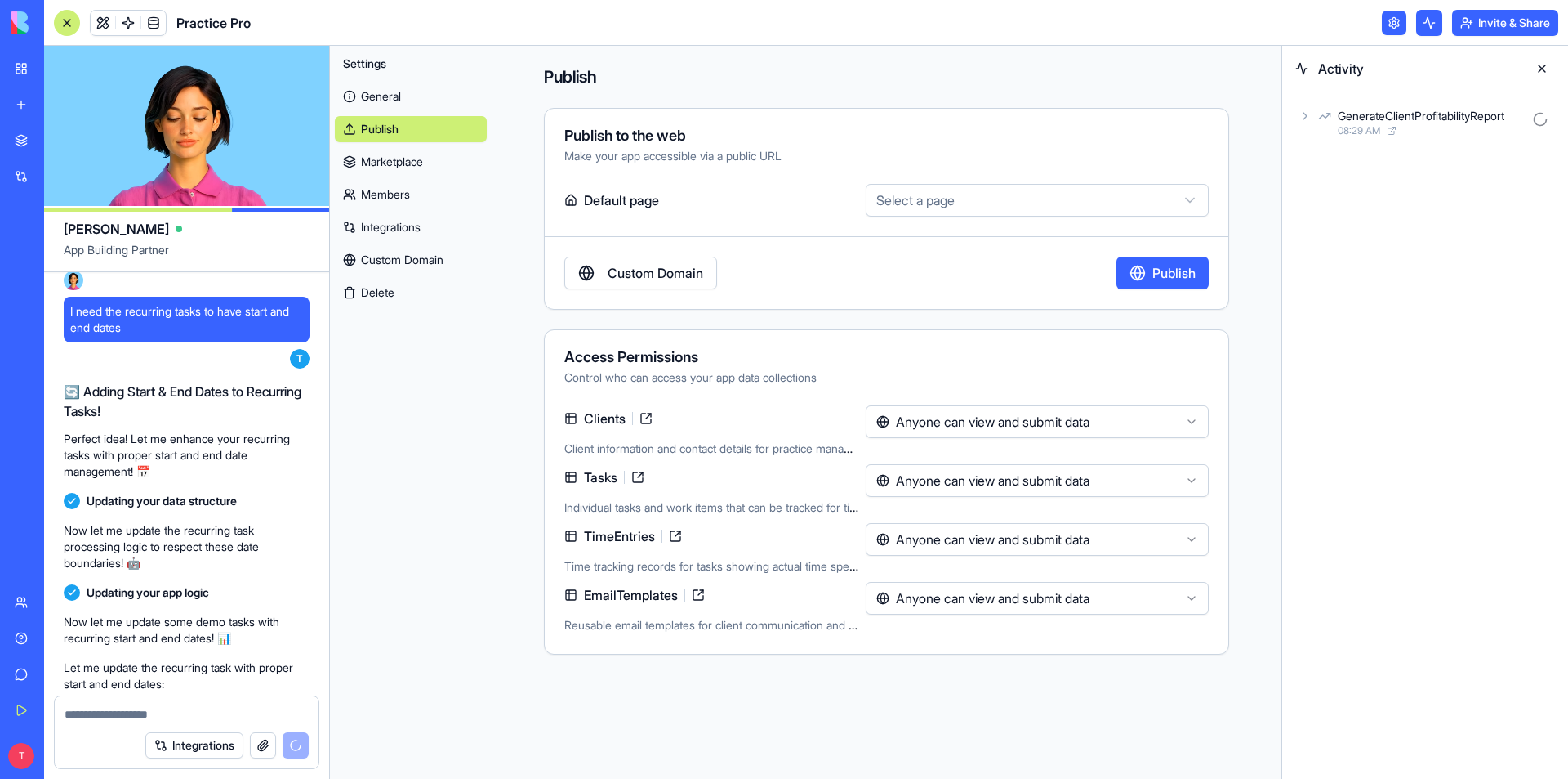
click at [401, 256] on link "Custom Domain" at bounding box center [411, 260] width 152 height 26
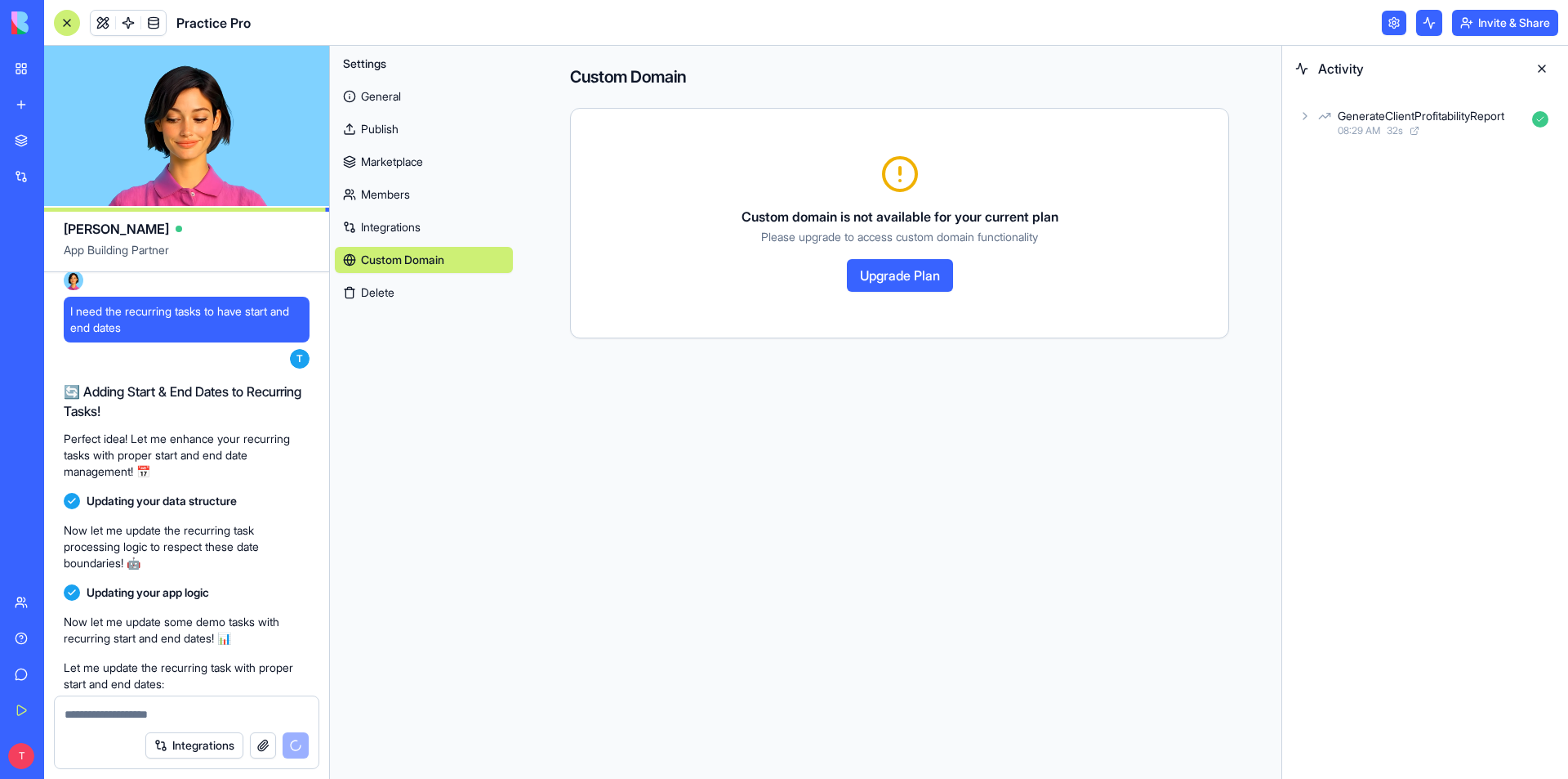
click at [393, 96] on link "General" at bounding box center [424, 96] width 178 height 26
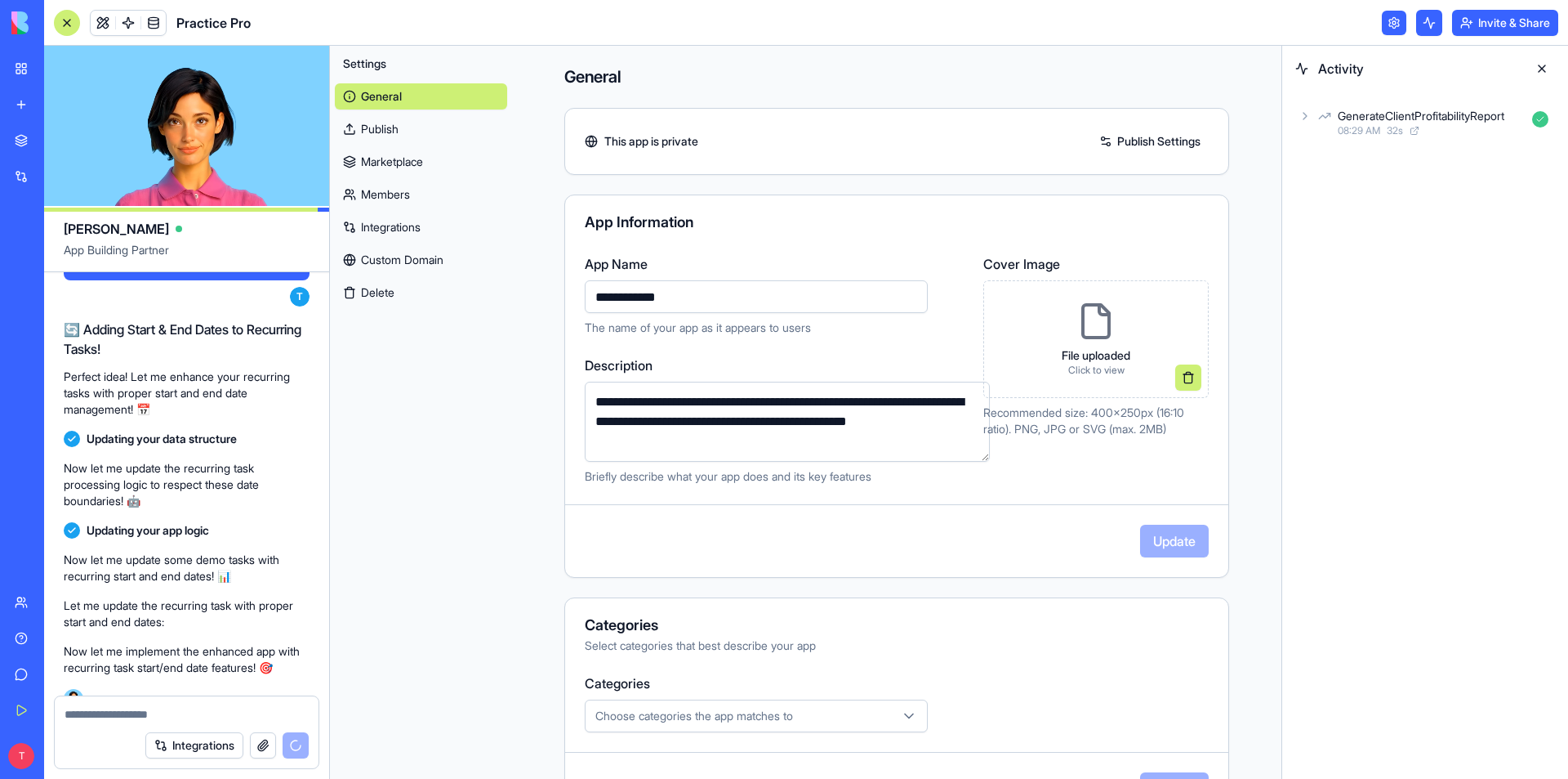
scroll to position [2770, 0]
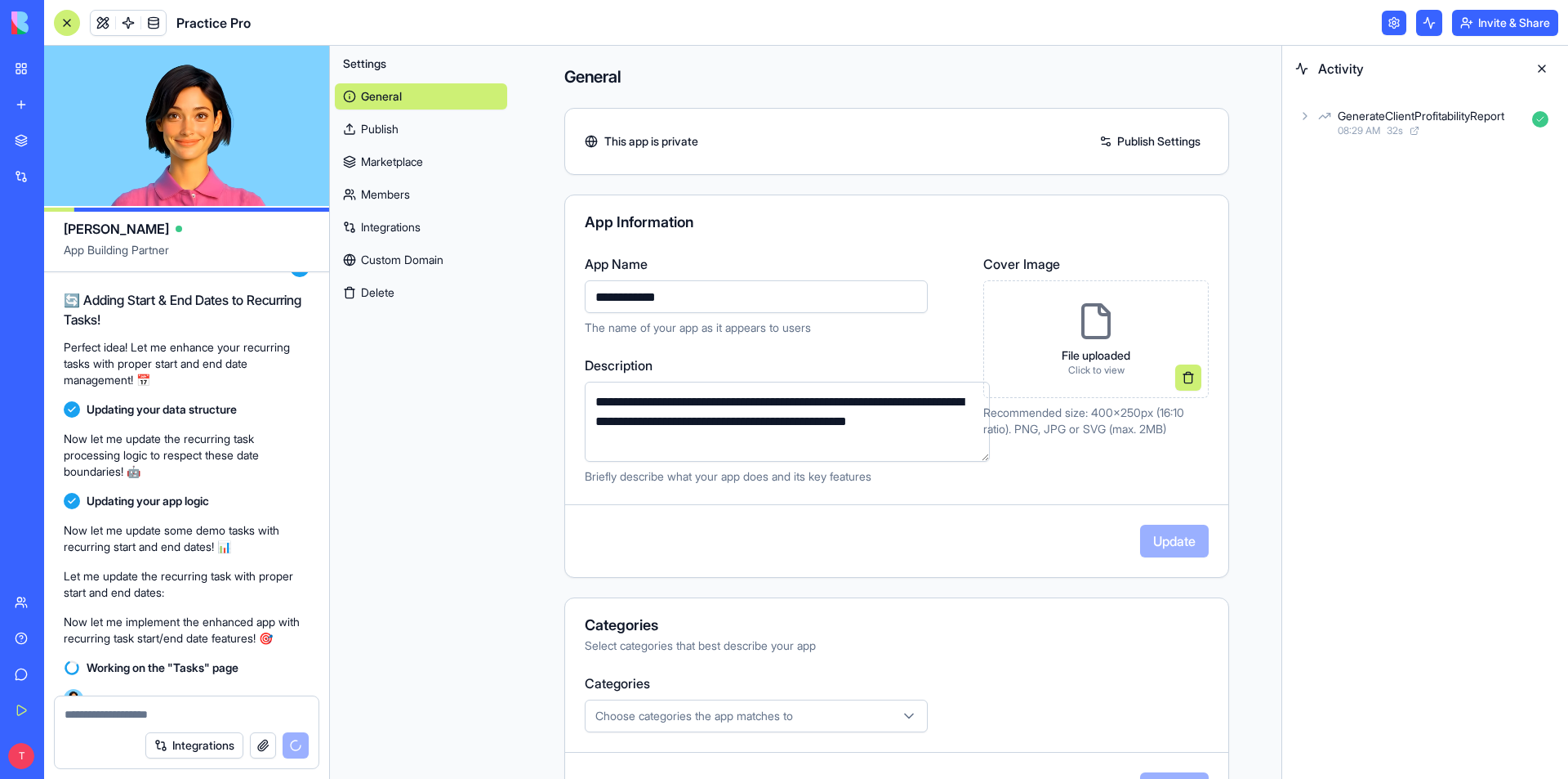
click at [407, 263] on link "Custom Domain" at bounding box center [421, 260] width 172 height 26
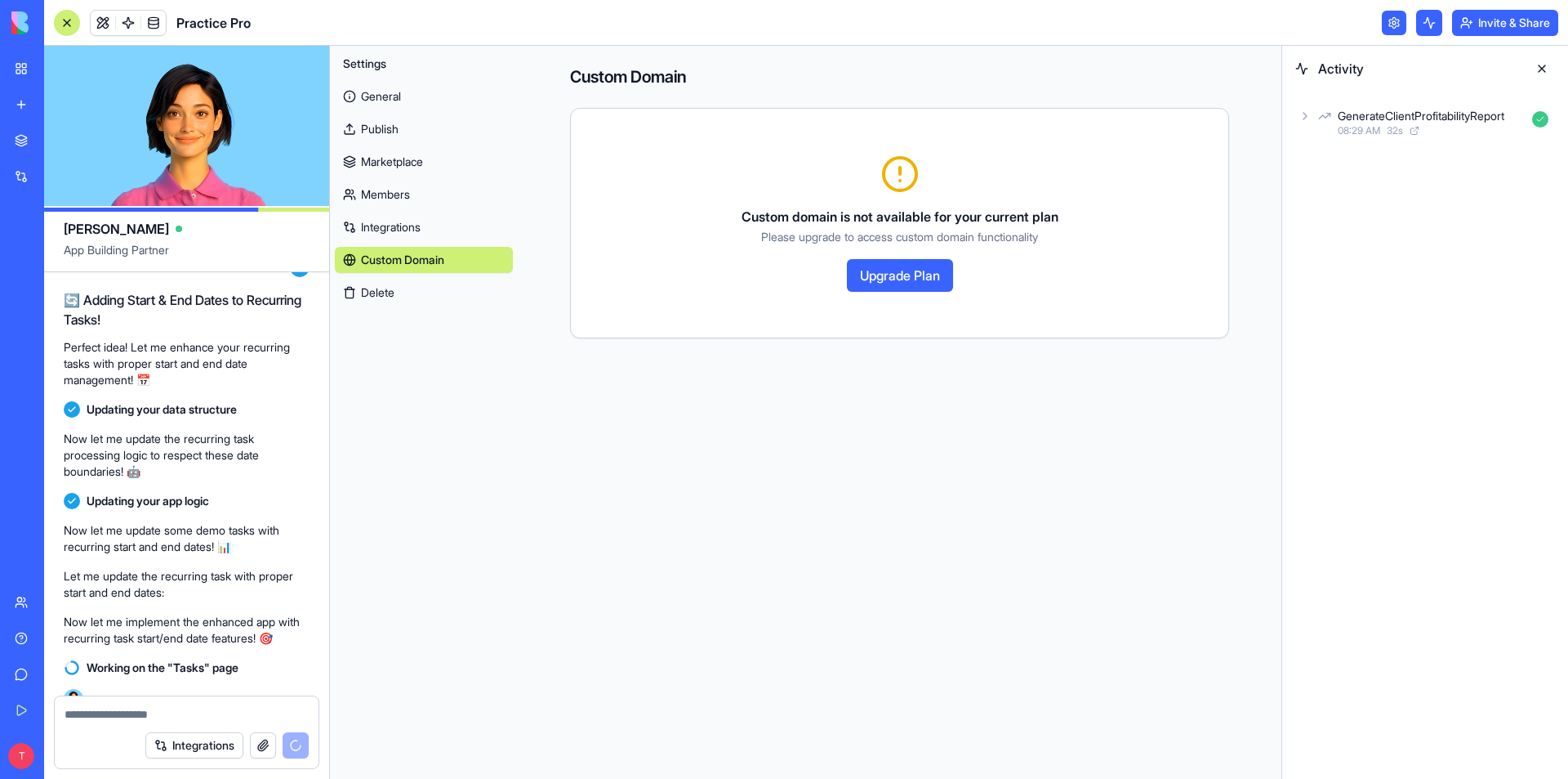
click at [397, 217] on link "Integrations" at bounding box center [424, 228] width 178 height 26
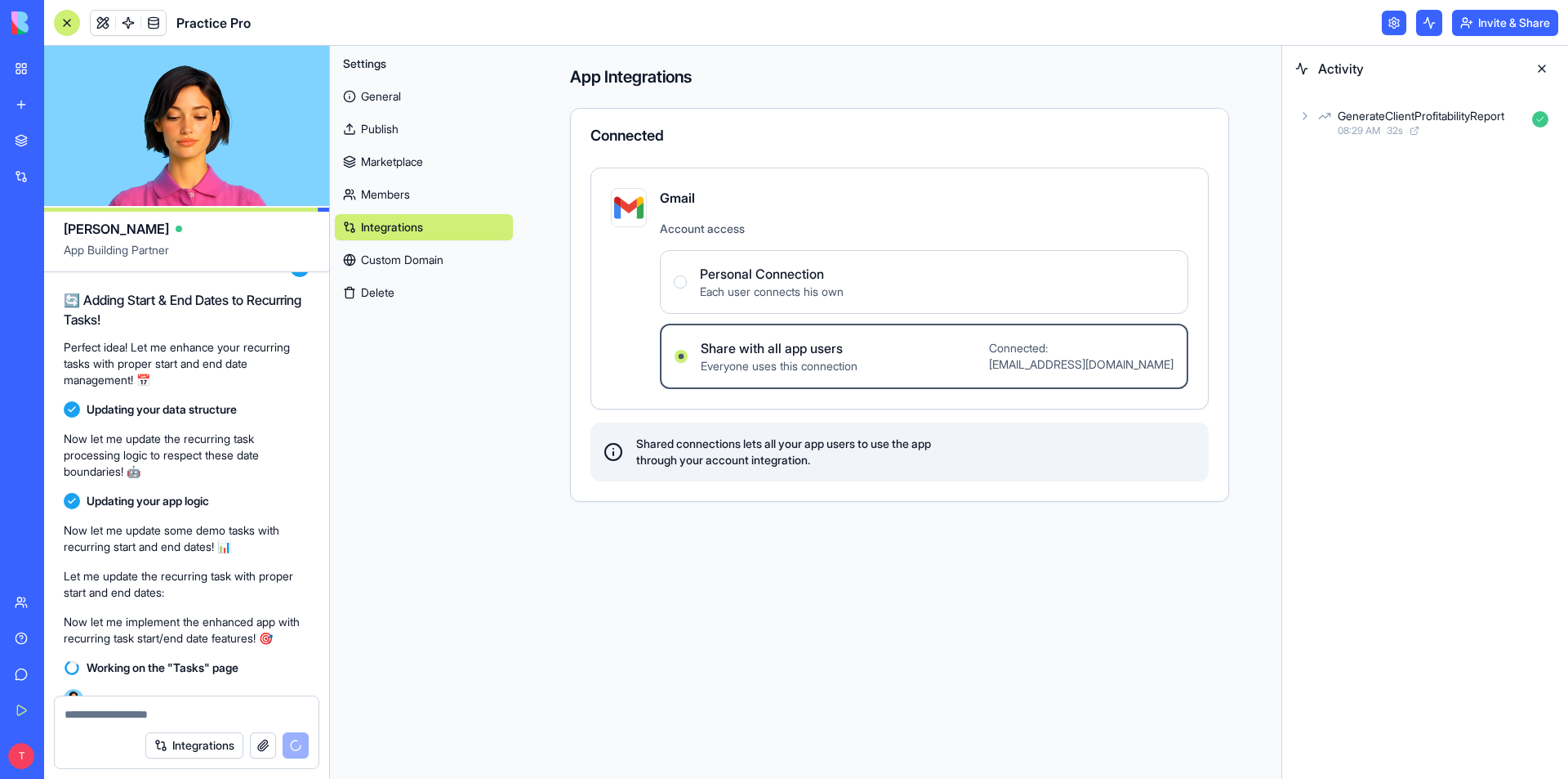
click at [393, 198] on link "Members" at bounding box center [424, 195] width 178 height 26
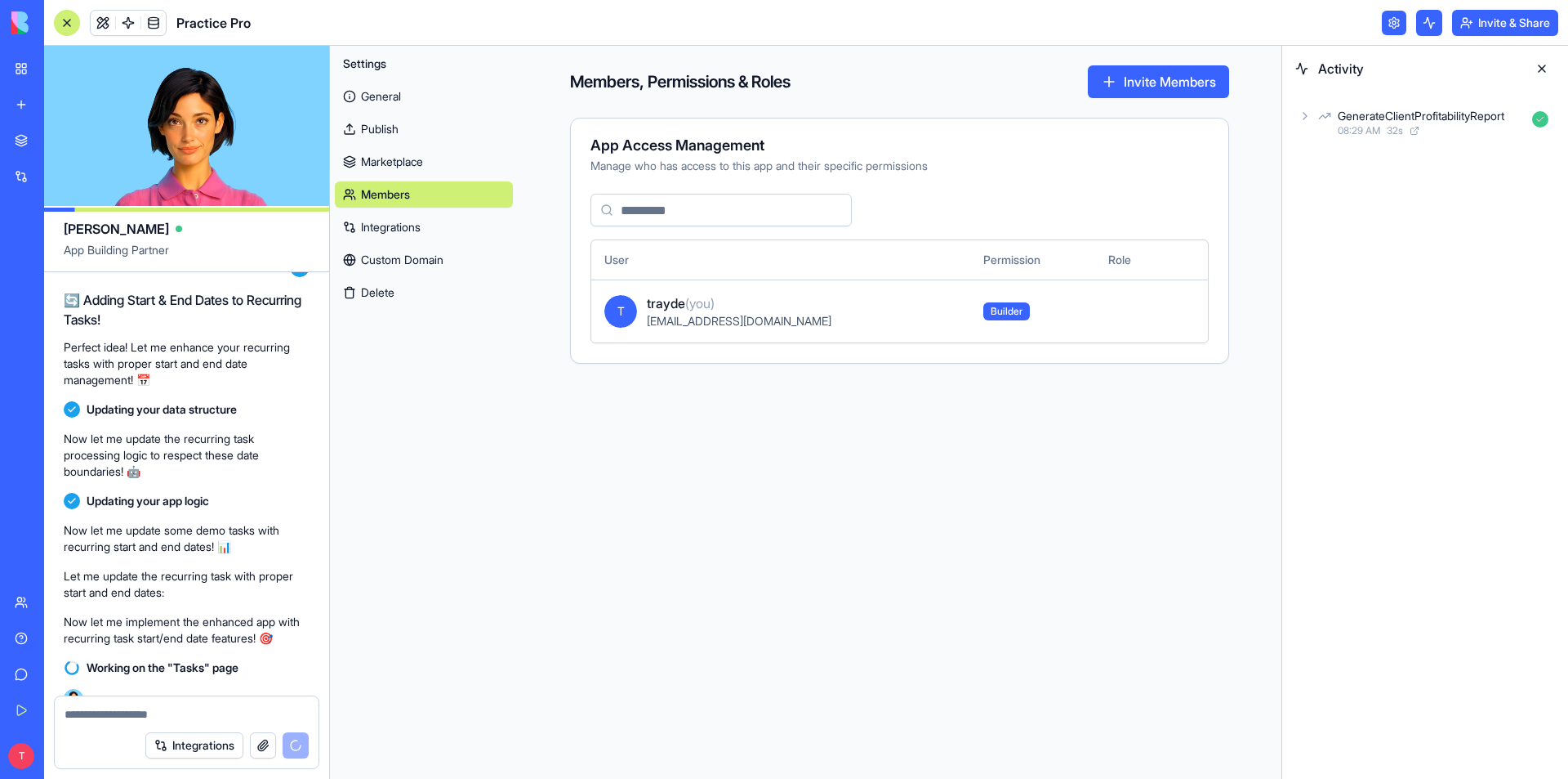
click at [407, 159] on link "Marketplace" at bounding box center [424, 162] width 178 height 26
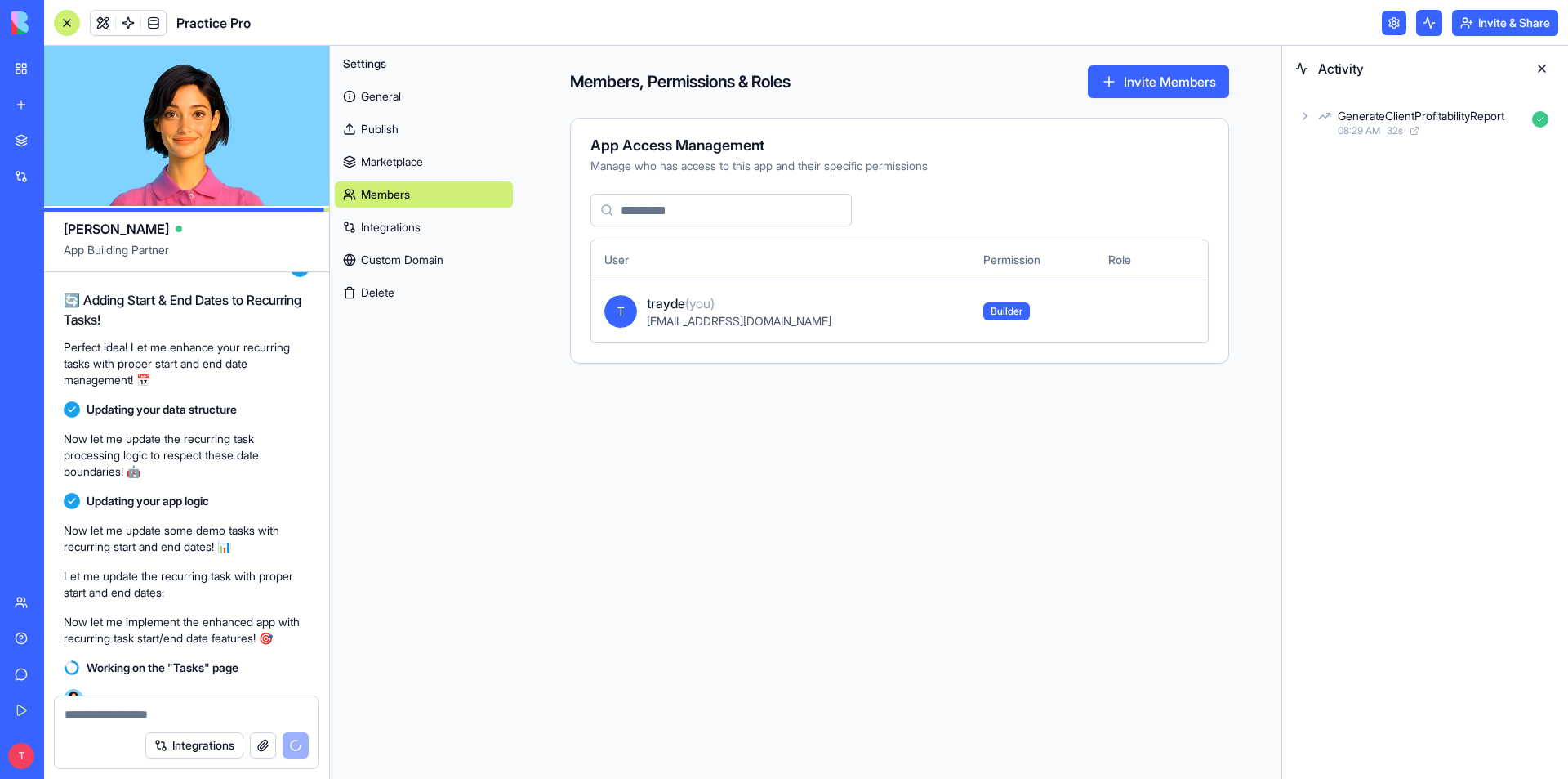
click at [368, 123] on link "Publish" at bounding box center [424, 129] width 178 height 26
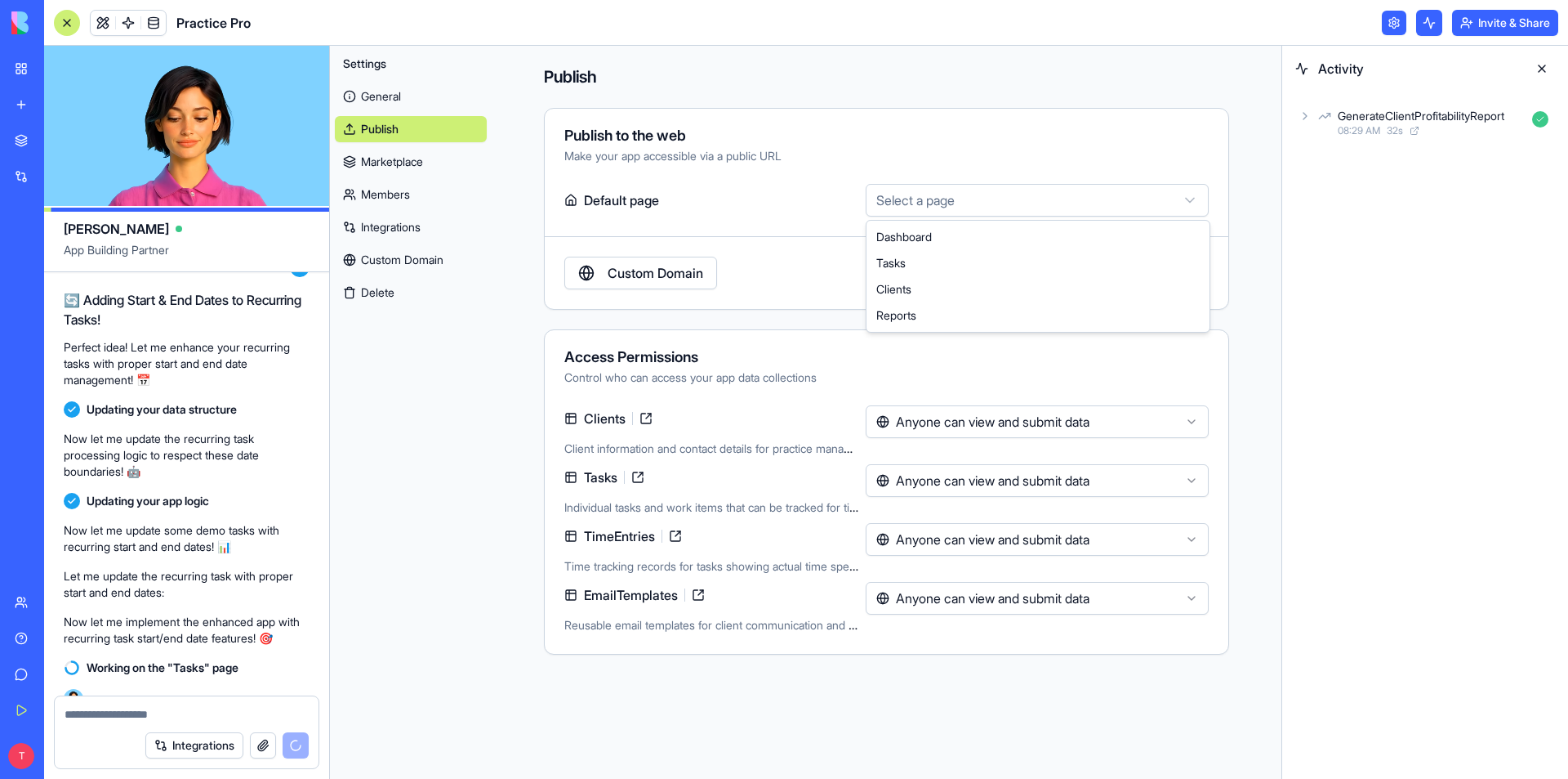
click at [940, 190] on html "BETA My Workspace New app Marketplace Integrations Recent Practice Pro AI Logo …" at bounding box center [784, 390] width 1568 height 779
click at [947, 194] on html "BETA My Workspace New app Marketplace Integrations Recent Practice Pro AI Logo …" at bounding box center [784, 390] width 1568 height 779
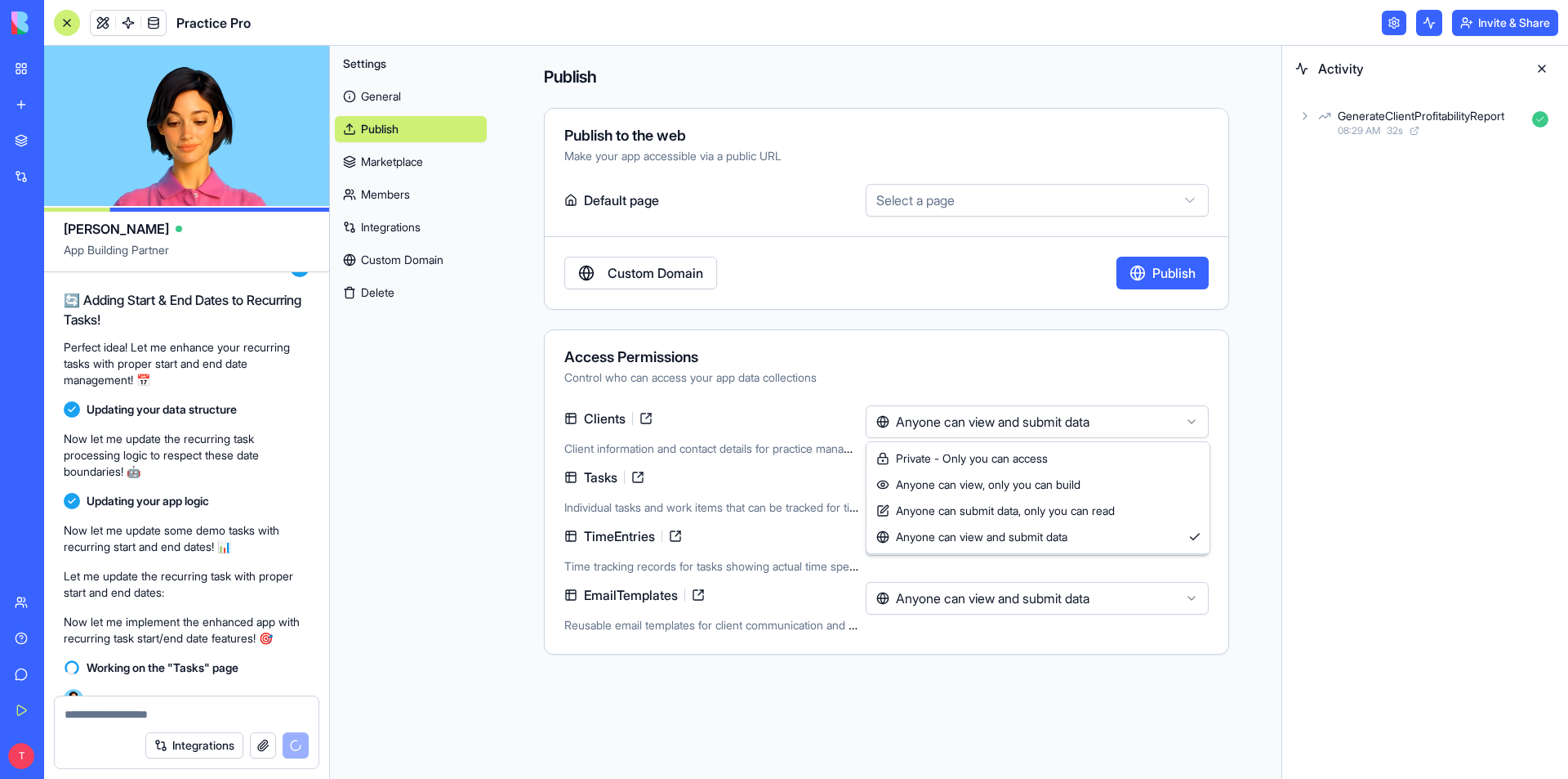
click at [990, 417] on html "BETA My Workspace New app Marketplace Integrations Recent Practice Pro AI Logo …" at bounding box center [784, 390] width 1568 height 779
click at [444, 334] on html "BETA My Workspace New app Marketplace Integrations Recent Practice Pro AI Logo …" at bounding box center [784, 390] width 1568 height 779
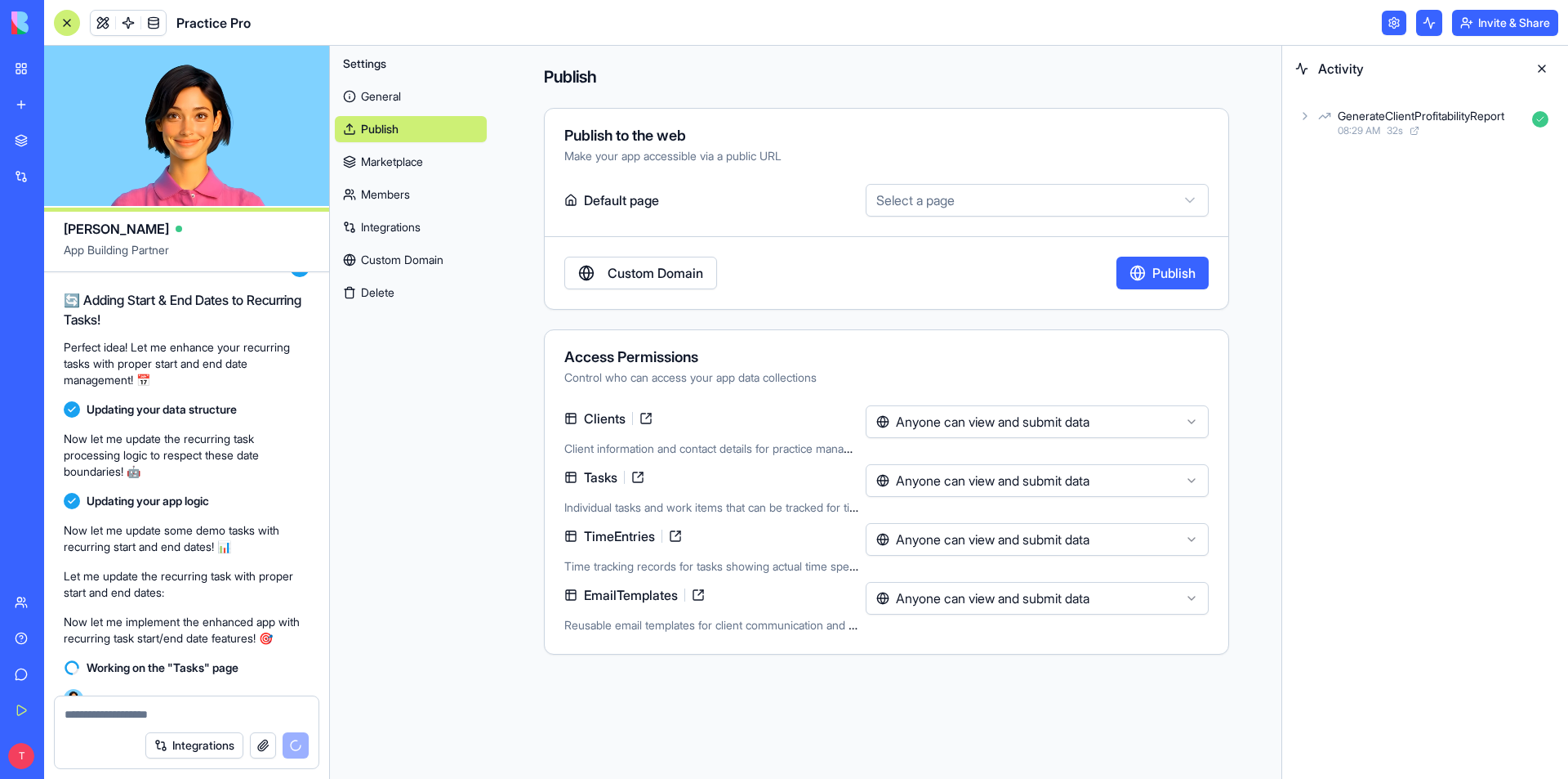
click at [366, 62] on span "Settings" at bounding box center [365, 64] width 44 height 16
click at [1382, 24] on link at bounding box center [1395, 23] width 25 height 25
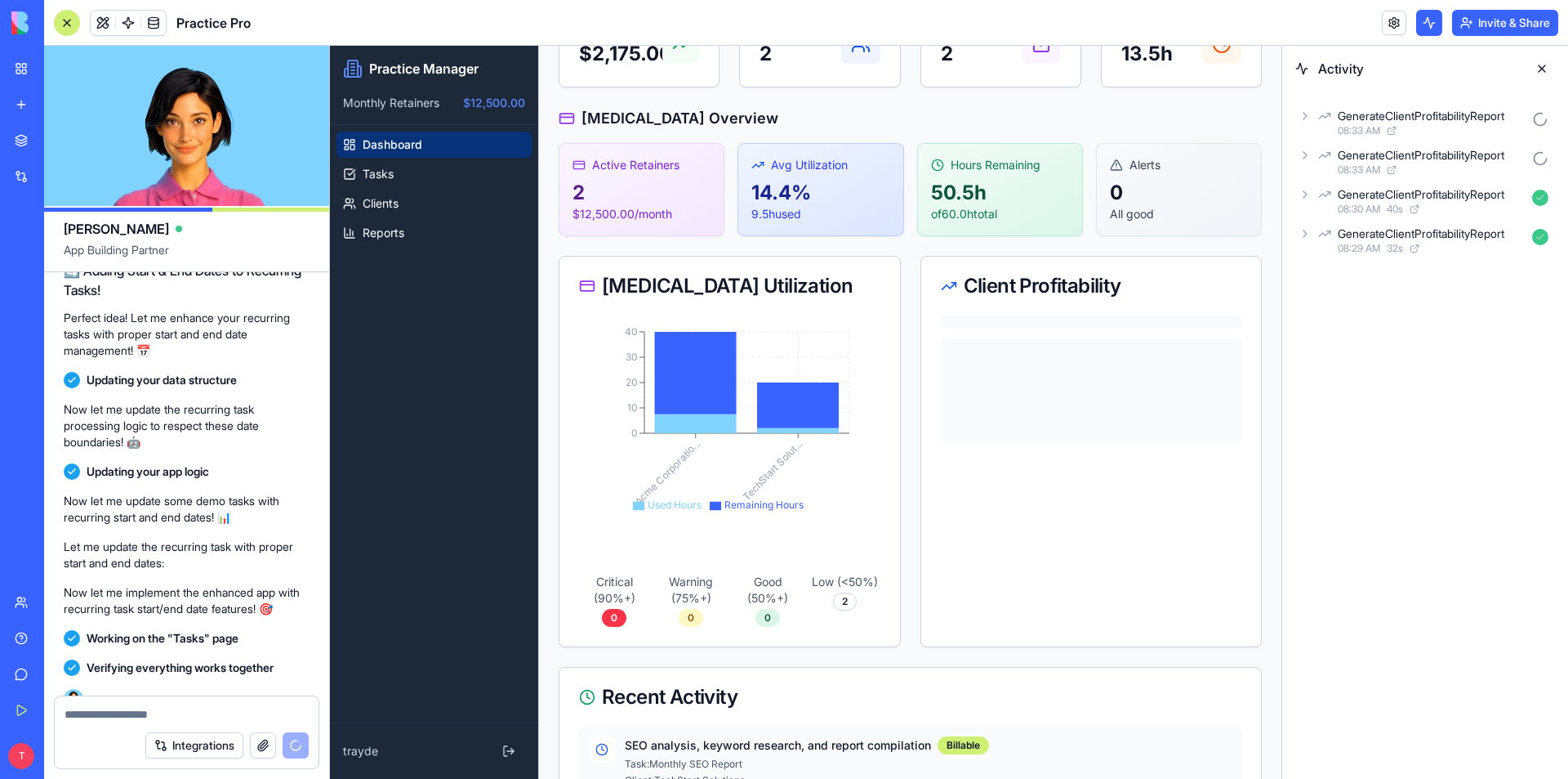
scroll to position [3352, 0]
